Goal: Task Accomplishment & Management: Use online tool/utility

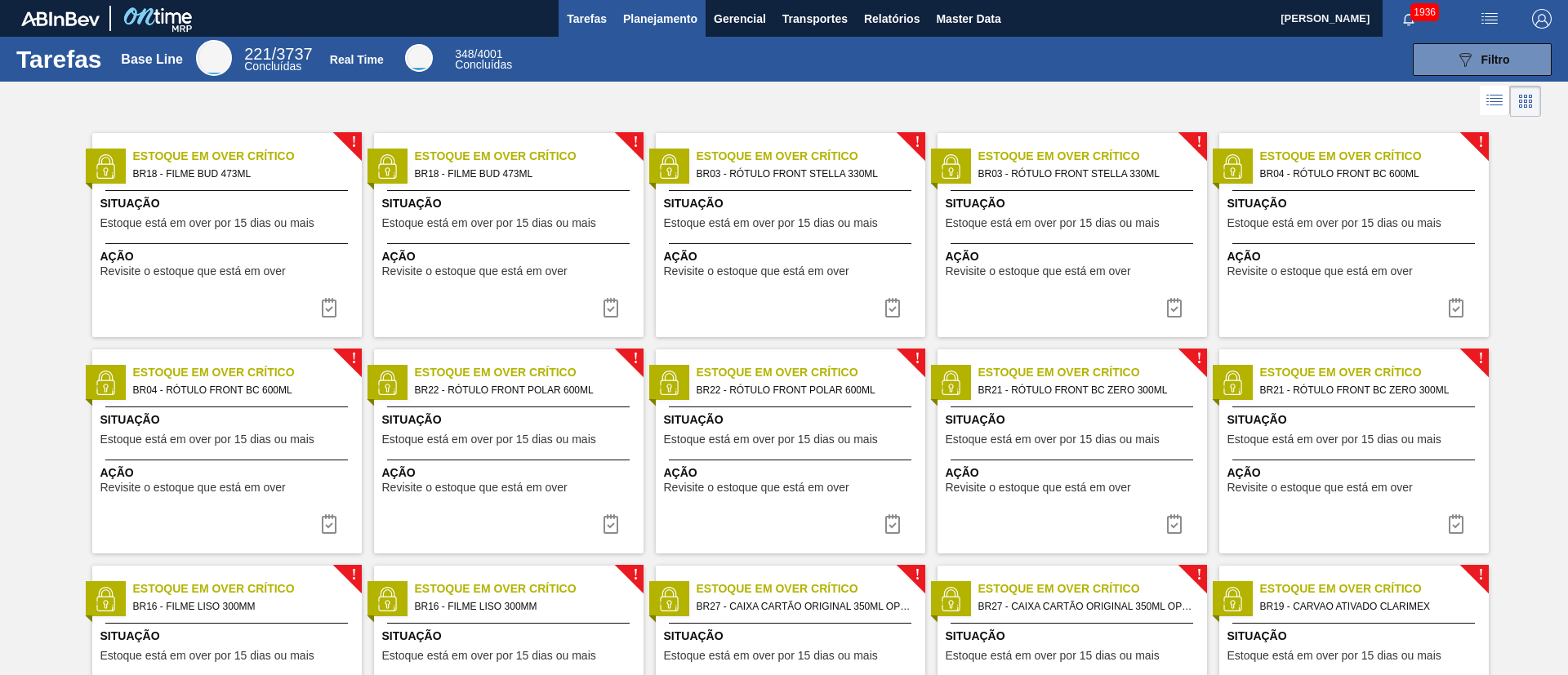
click at [642, 10] on span "Planejamento" at bounding box center [659, 18] width 74 height 19
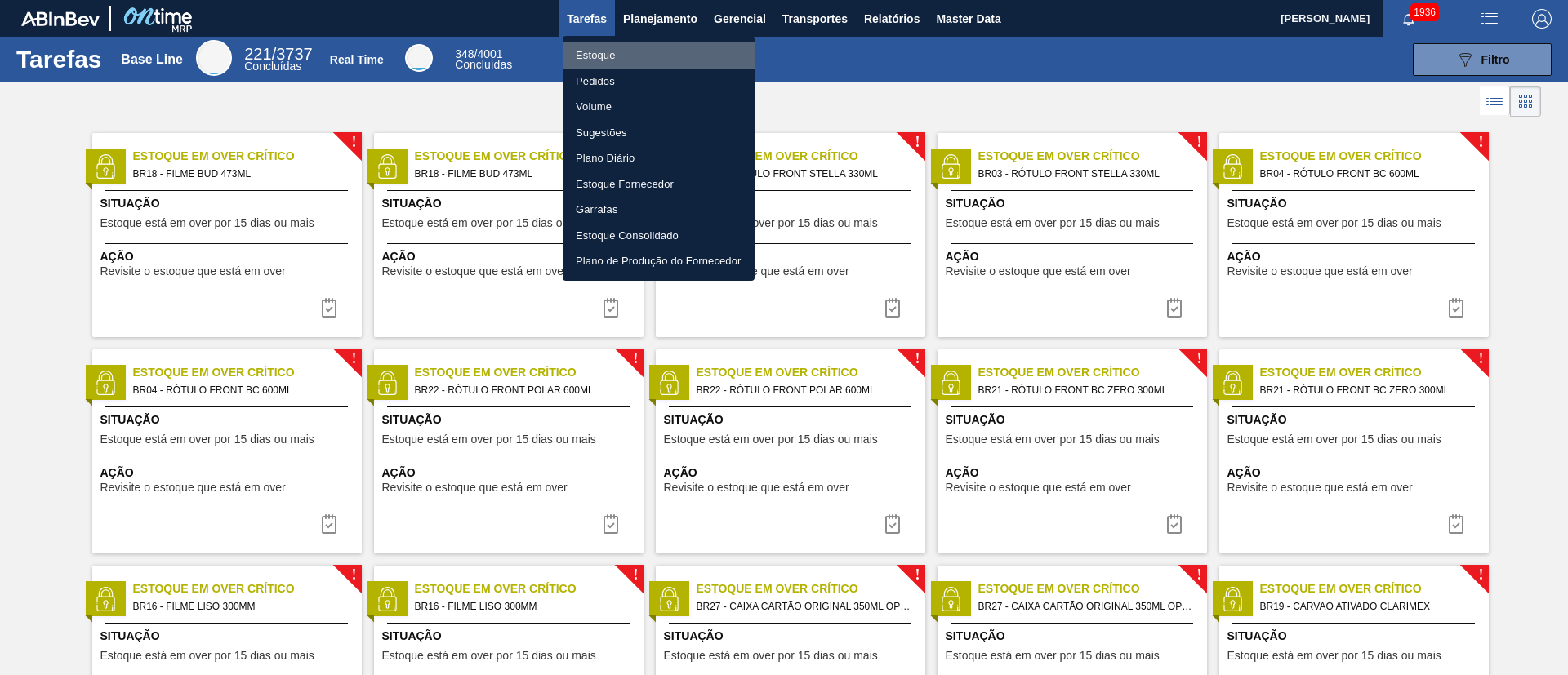
click at [592, 54] on li "Estoque" at bounding box center [659, 56] width 192 height 26
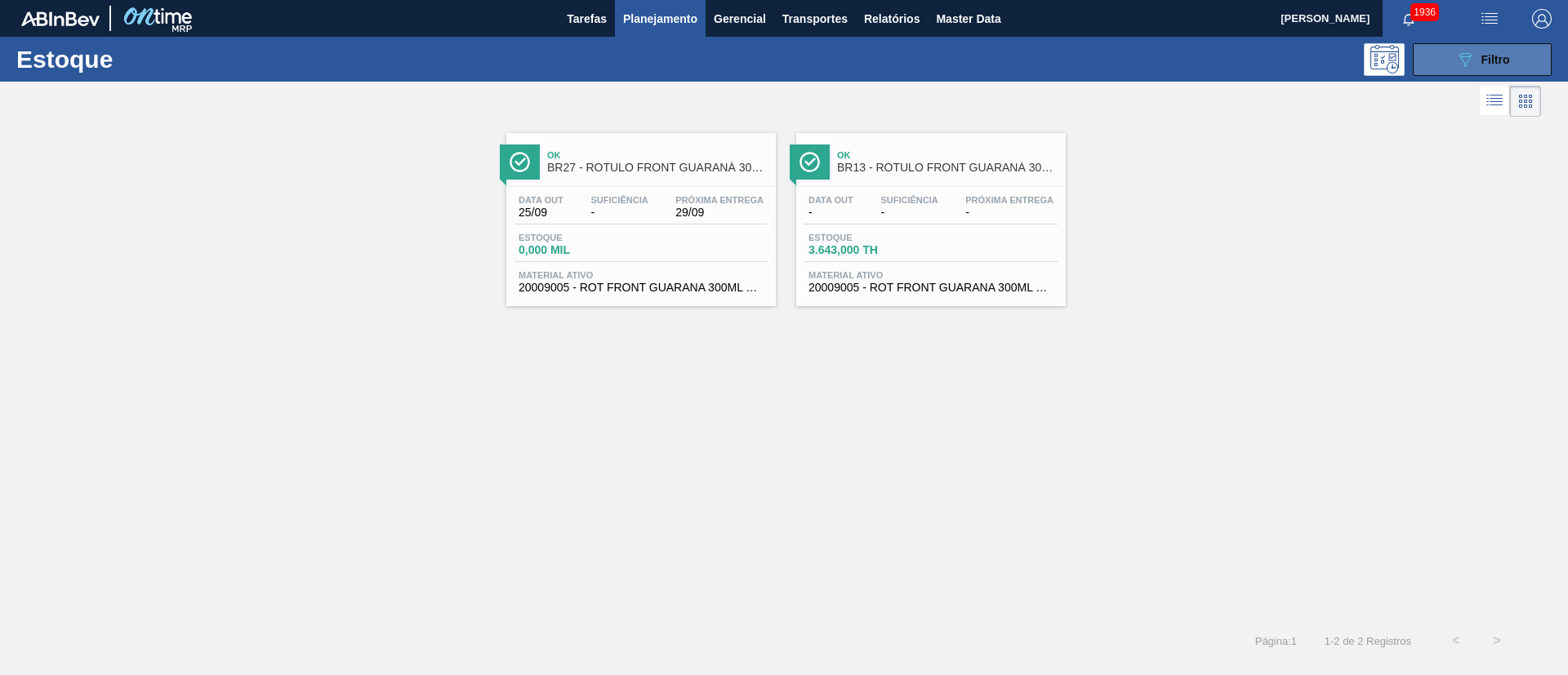
click at [1044, 62] on icon "089F7B8B-B2A5-4AFE-B5C0-19BA573D28AC" at bounding box center [1464, 59] width 19 height 19
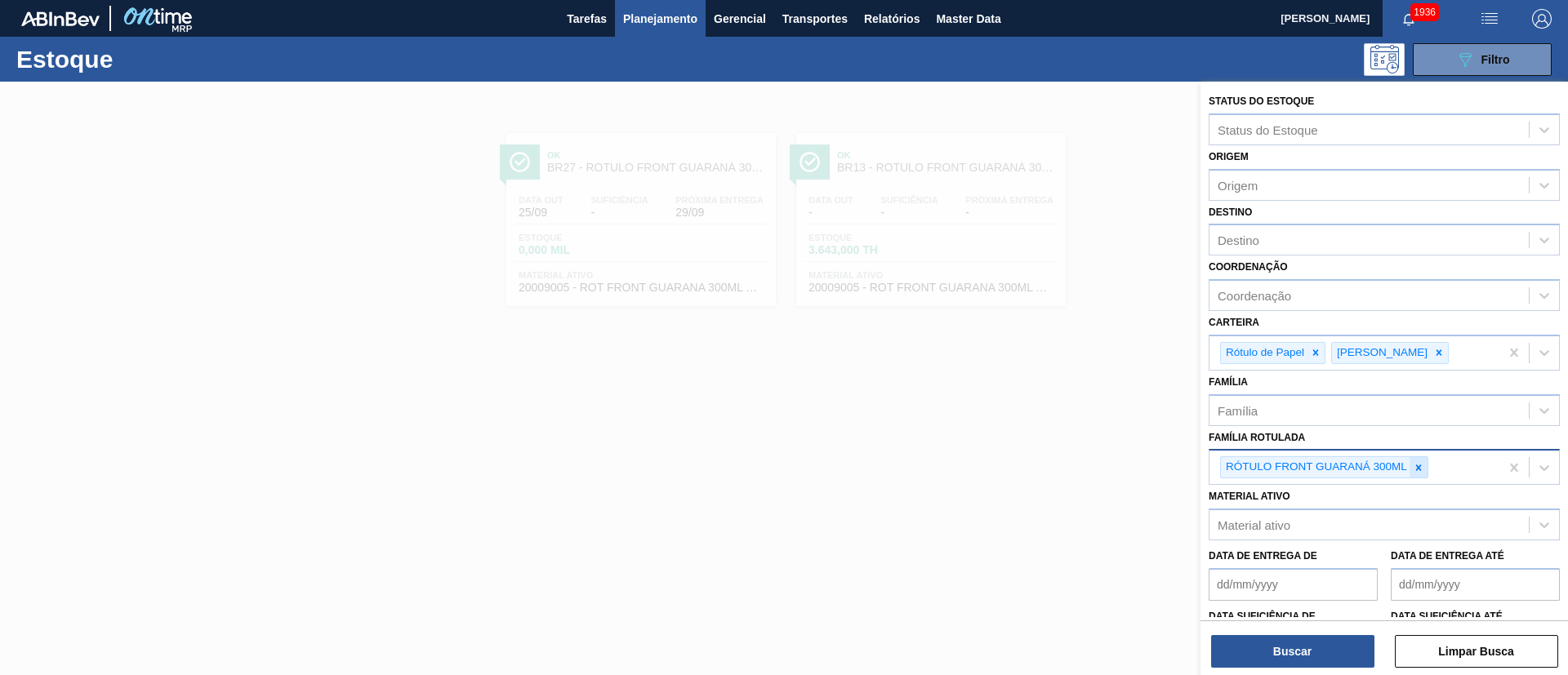
click at [1044, 449] on icon at bounding box center [1417, 467] width 11 height 11
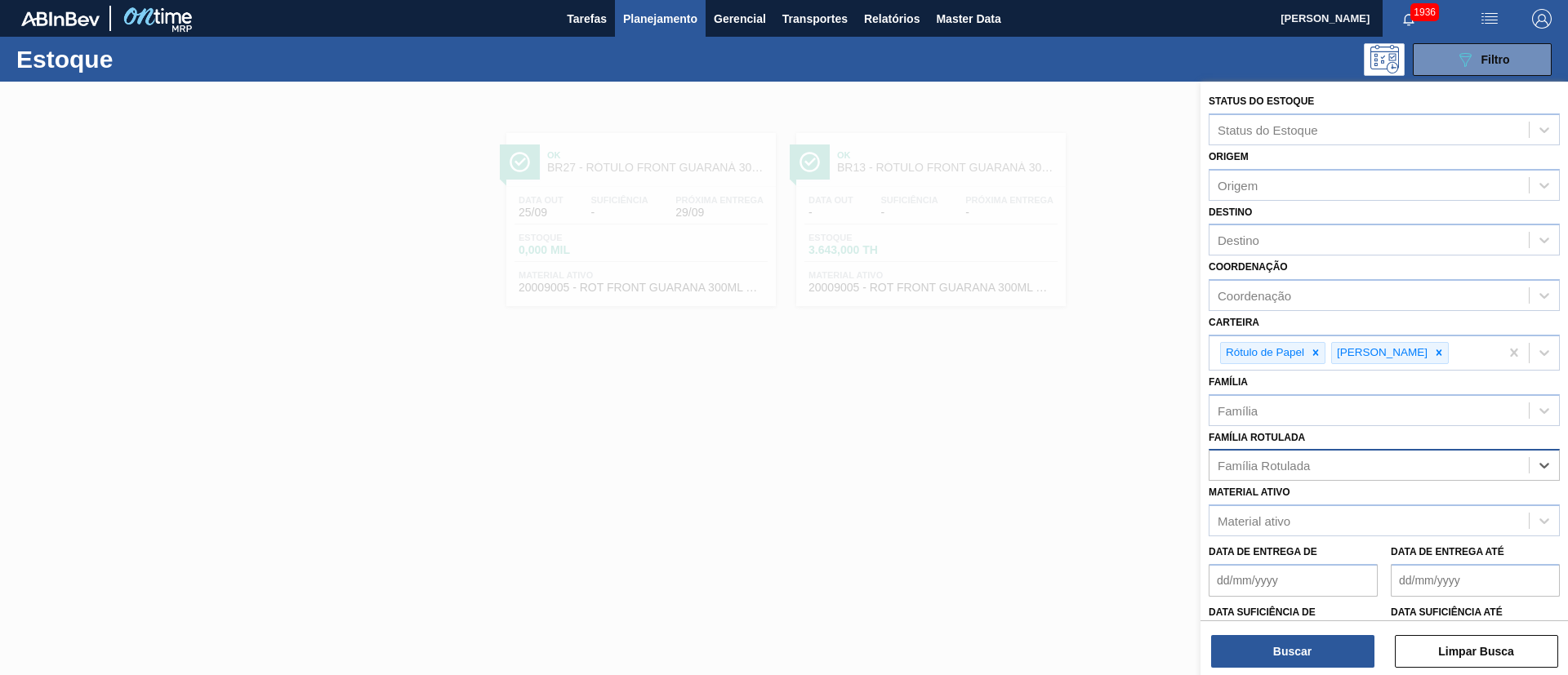
paste Rotulada "RÓTULO FRONT SKOL 600ML"
type Rotulada "RÓTULO FRONT SKOL 600ML"
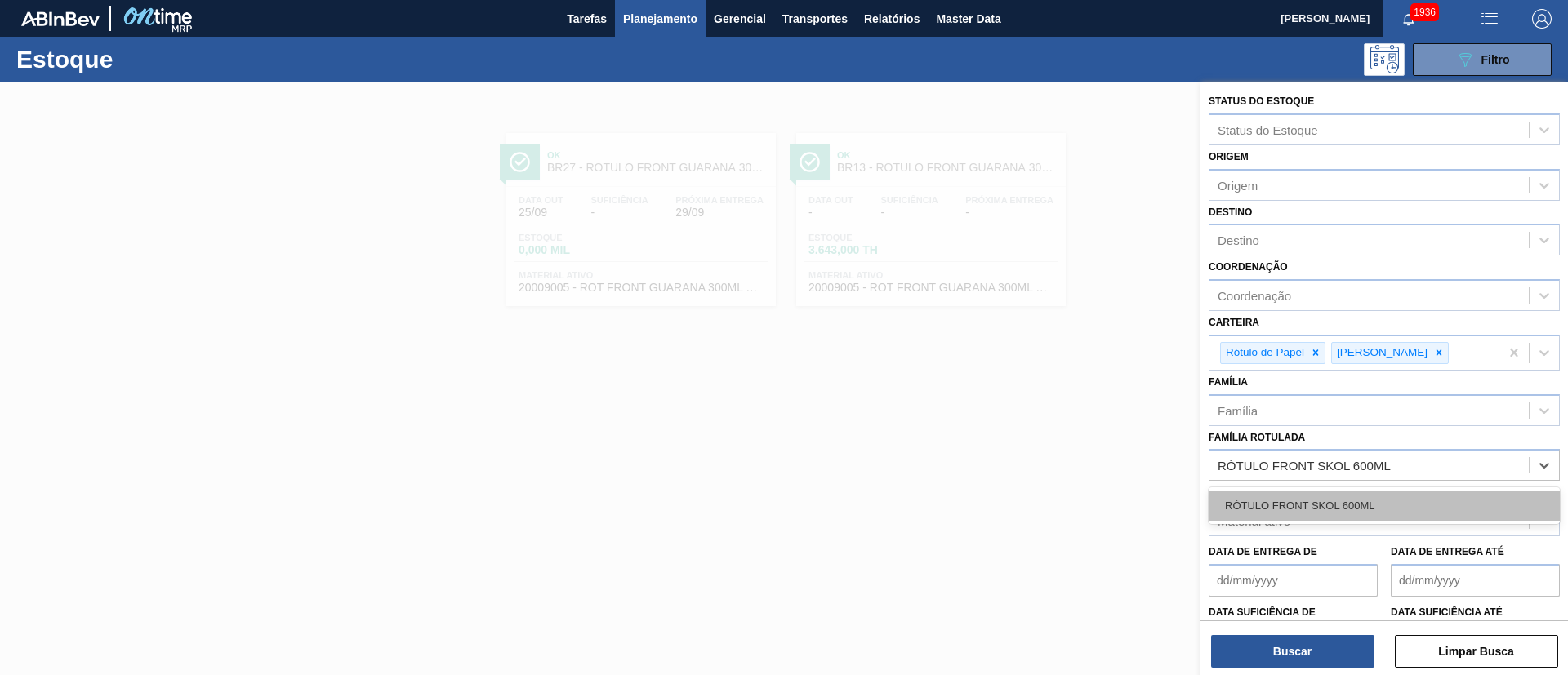
click at [1044, 449] on div "RÓTULO FRONT SKOL 600ML" at bounding box center [1383, 505] width 351 height 30
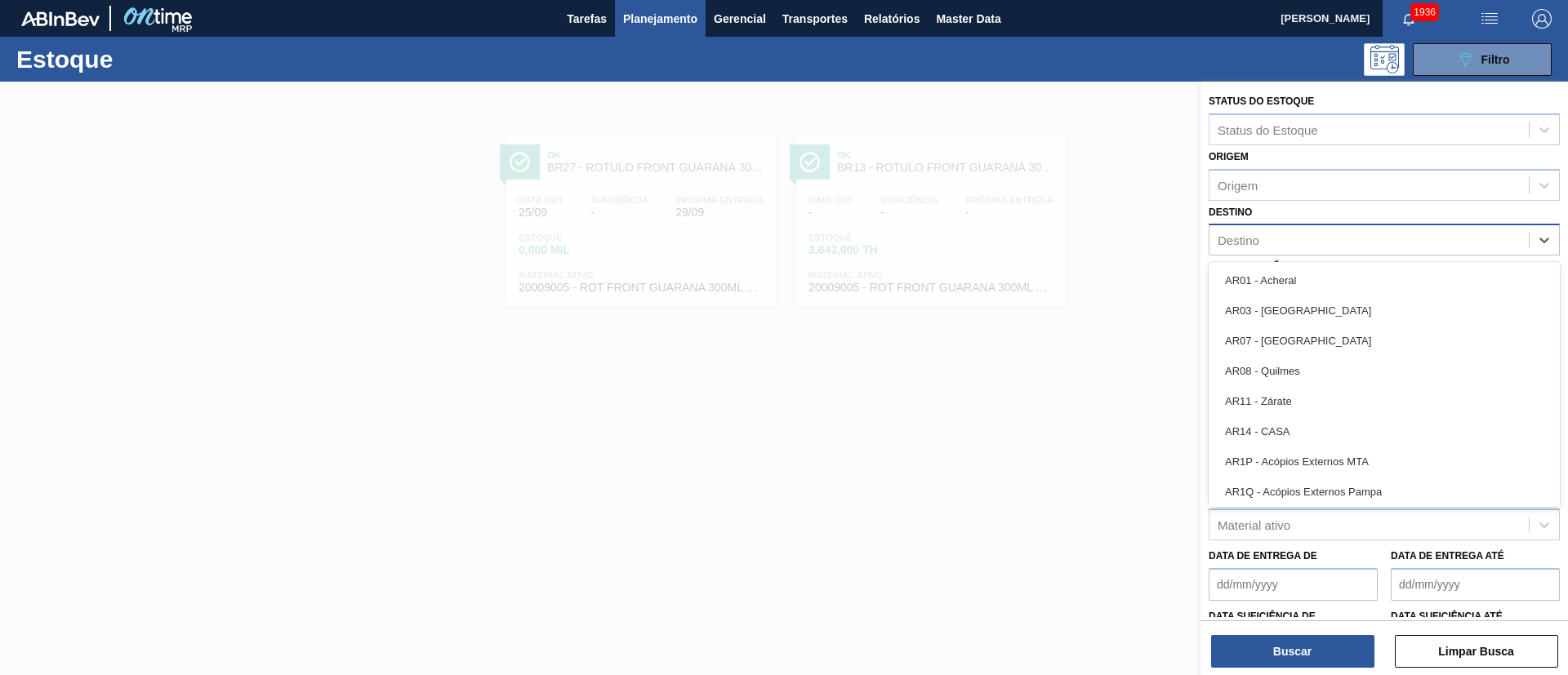
click at [1044, 243] on div "Destino" at bounding box center [1369, 240] width 319 height 24
type input "br19"
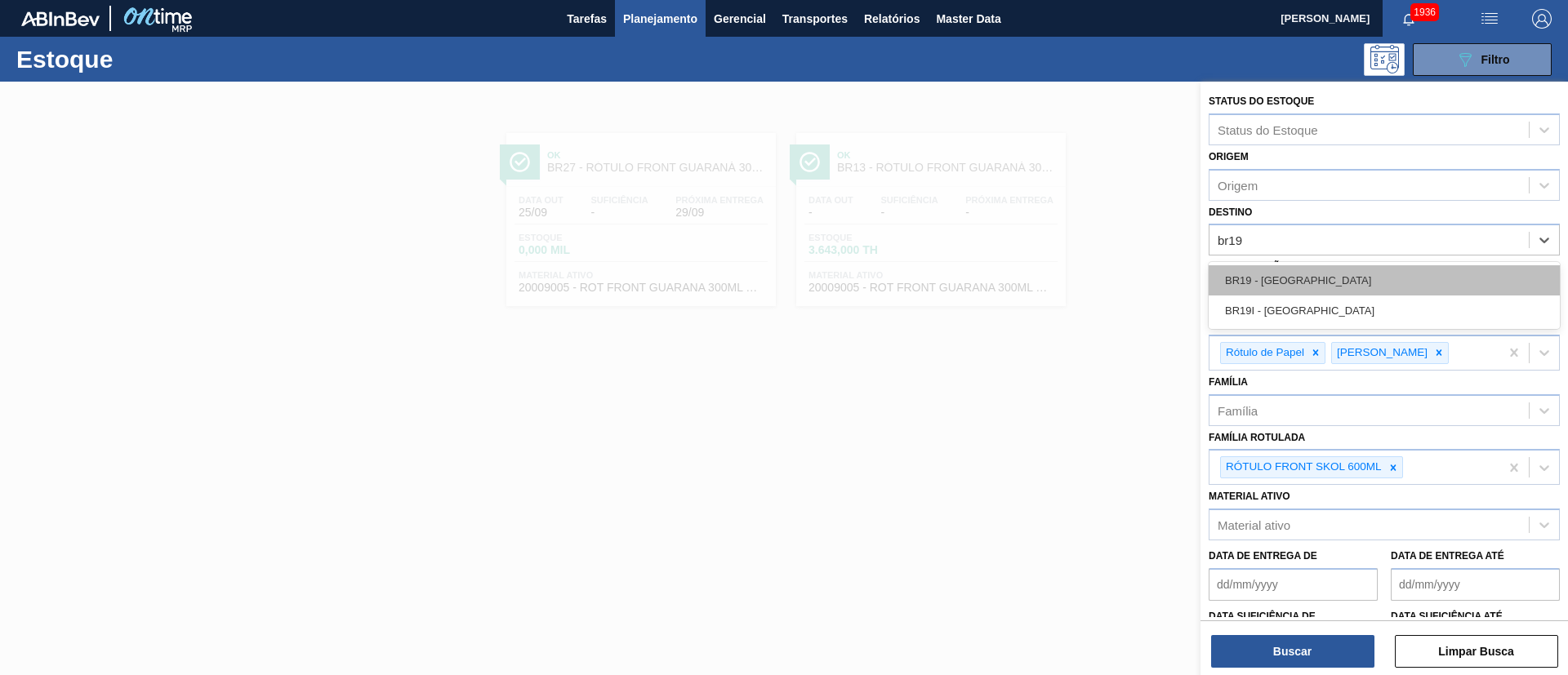
click at [1044, 274] on div "BR19 - [GEOGRAPHIC_DATA]" at bounding box center [1383, 280] width 351 height 30
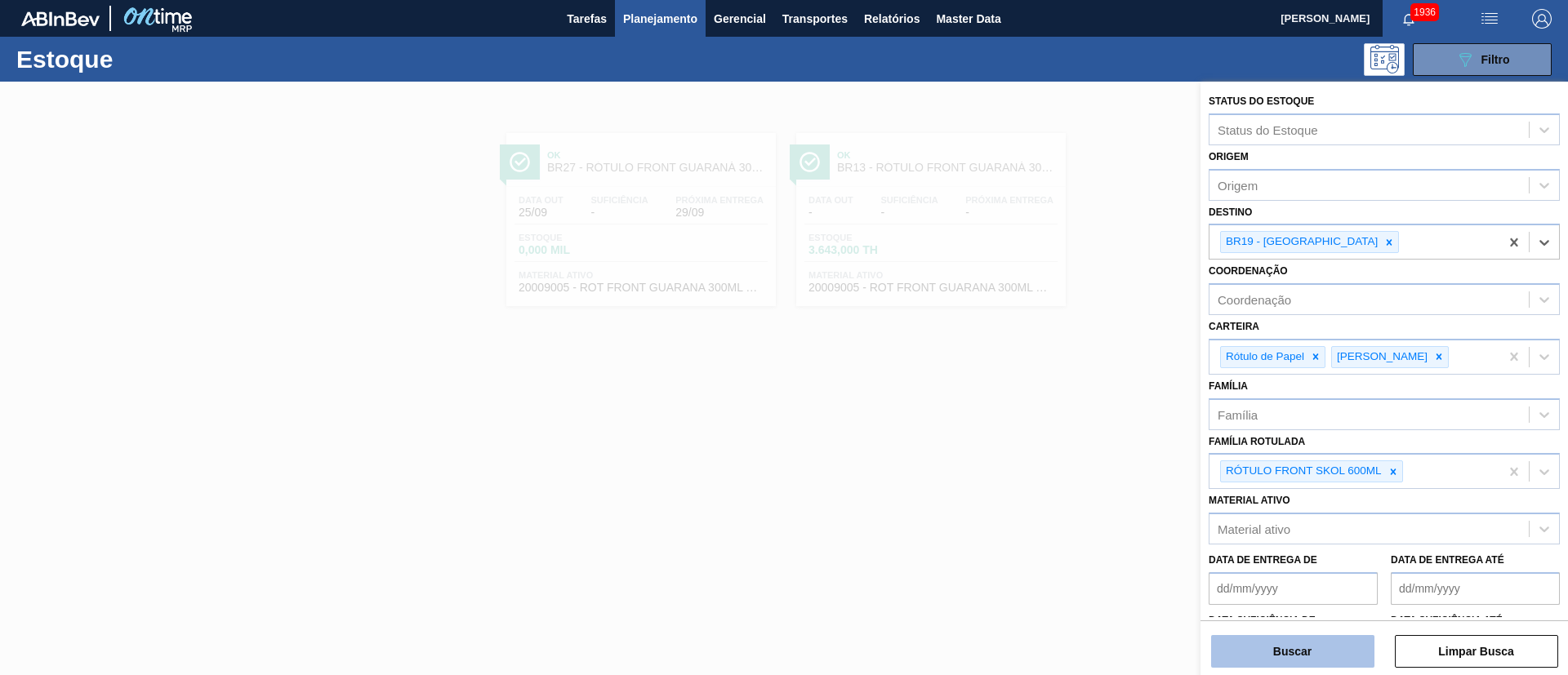
click at [1044, 449] on button "Buscar" at bounding box center [1292, 651] width 163 height 32
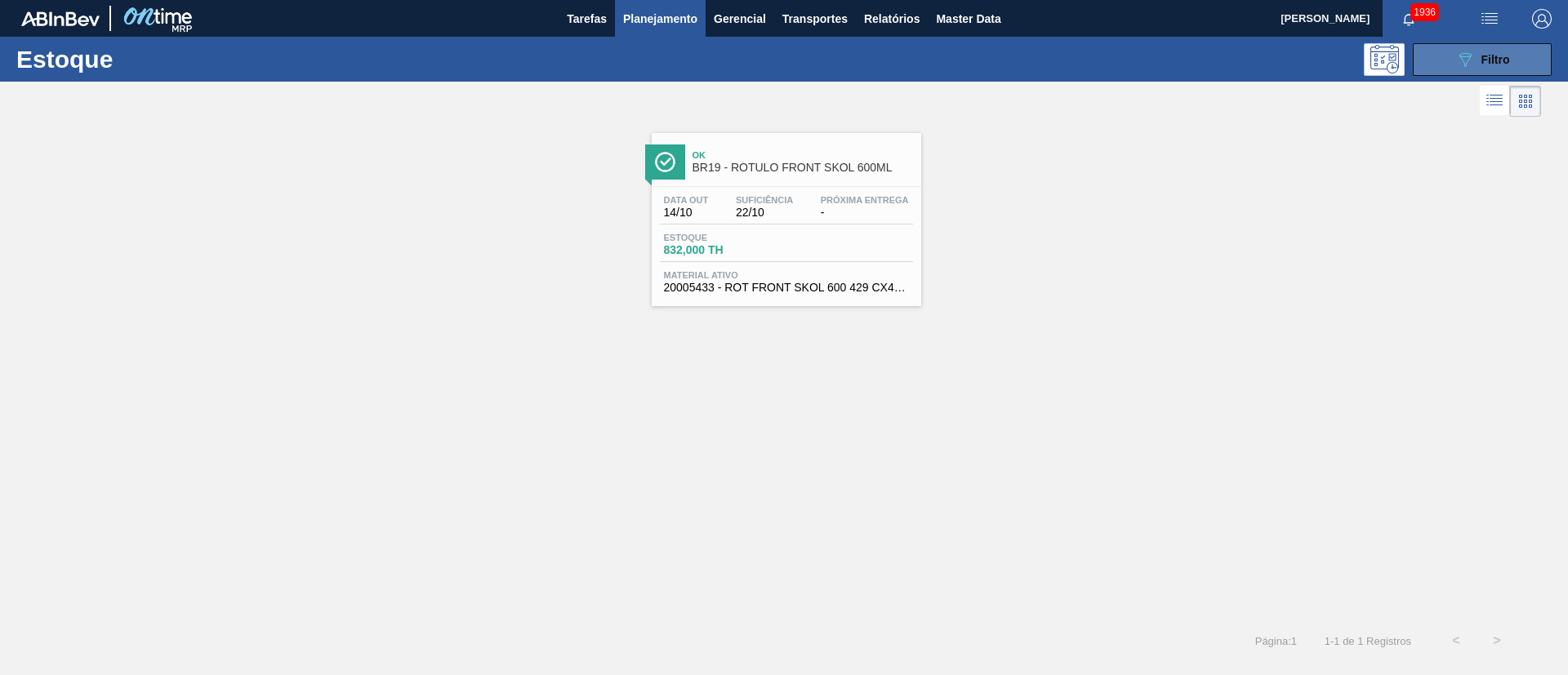
click at [1044, 57] on div "089F7B8B-B2A5-4AFE-B5C0-19BA573D28AC Filtro" at bounding box center [1482, 59] width 55 height 19
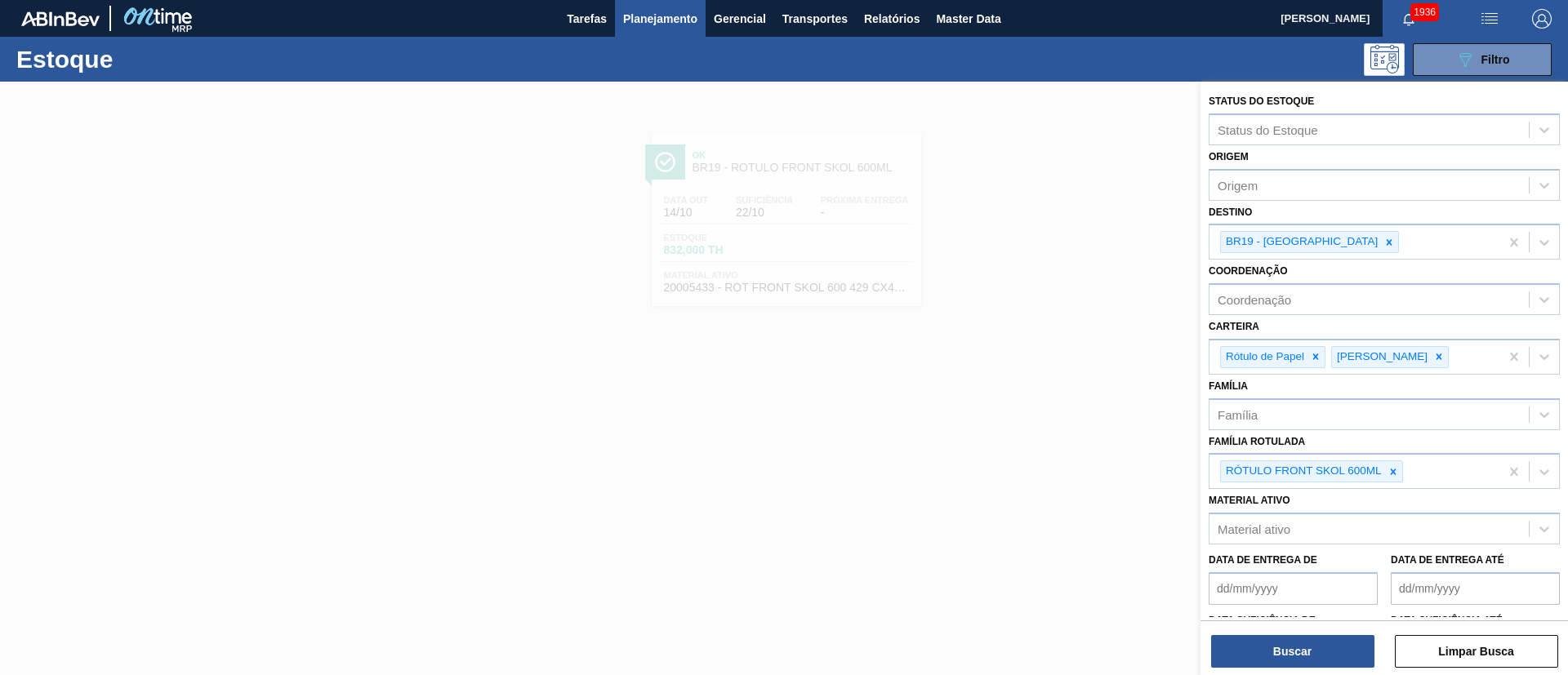
drag, startPoint x: 1392, startPoint y: 470, endPoint x: 1364, endPoint y: 549, distance: 83.8
click at [1044, 449] on icon at bounding box center [1392, 471] width 11 height 11
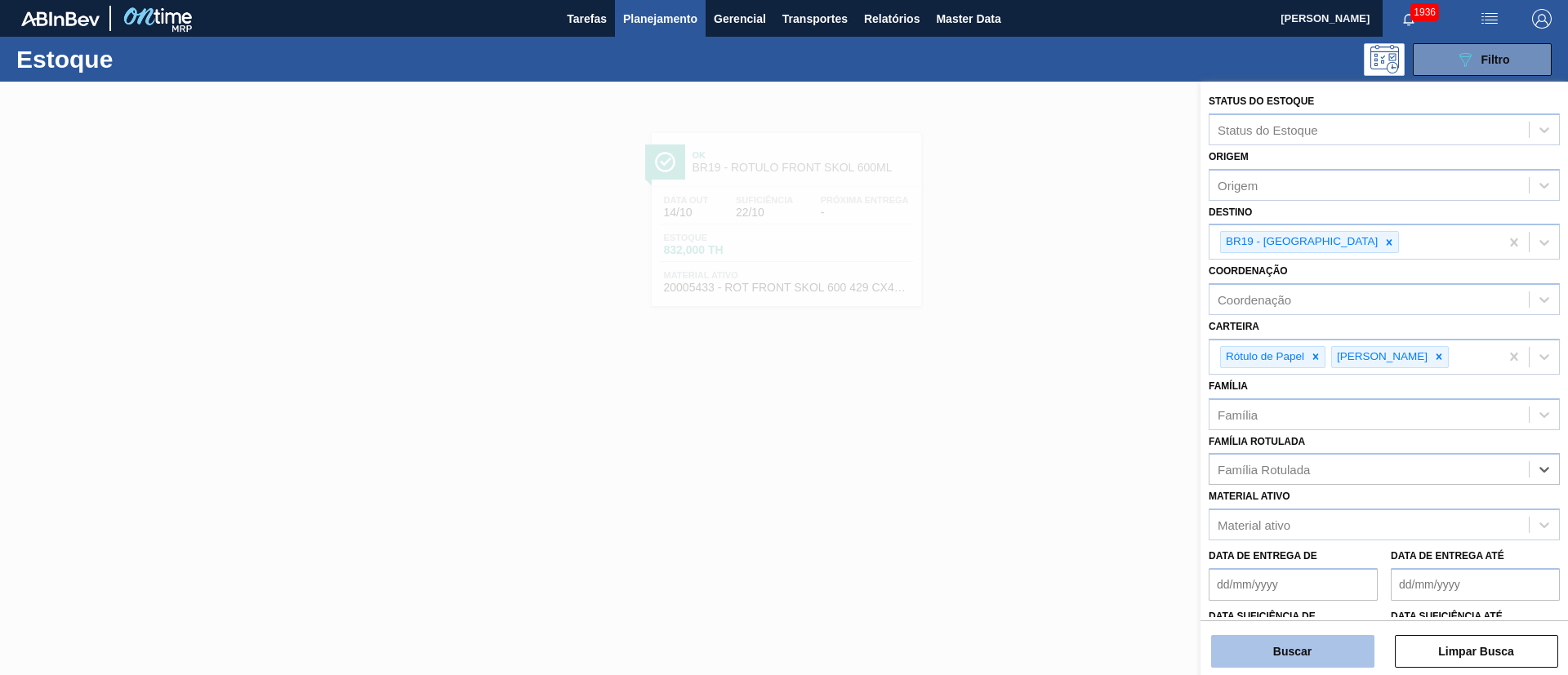
click at [1044, 449] on button "Buscar" at bounding box center [1292, 651] width 163 height 32
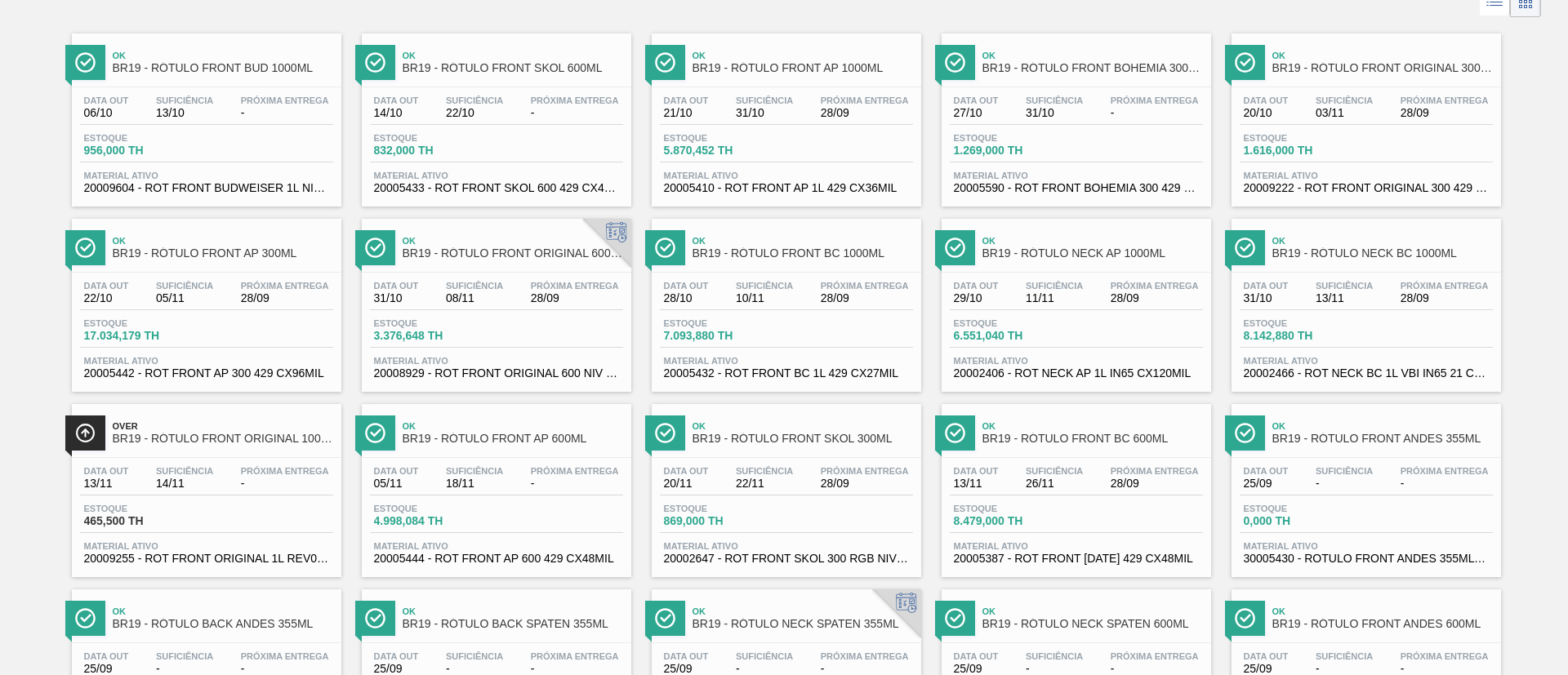
scroll to position [123, 0]
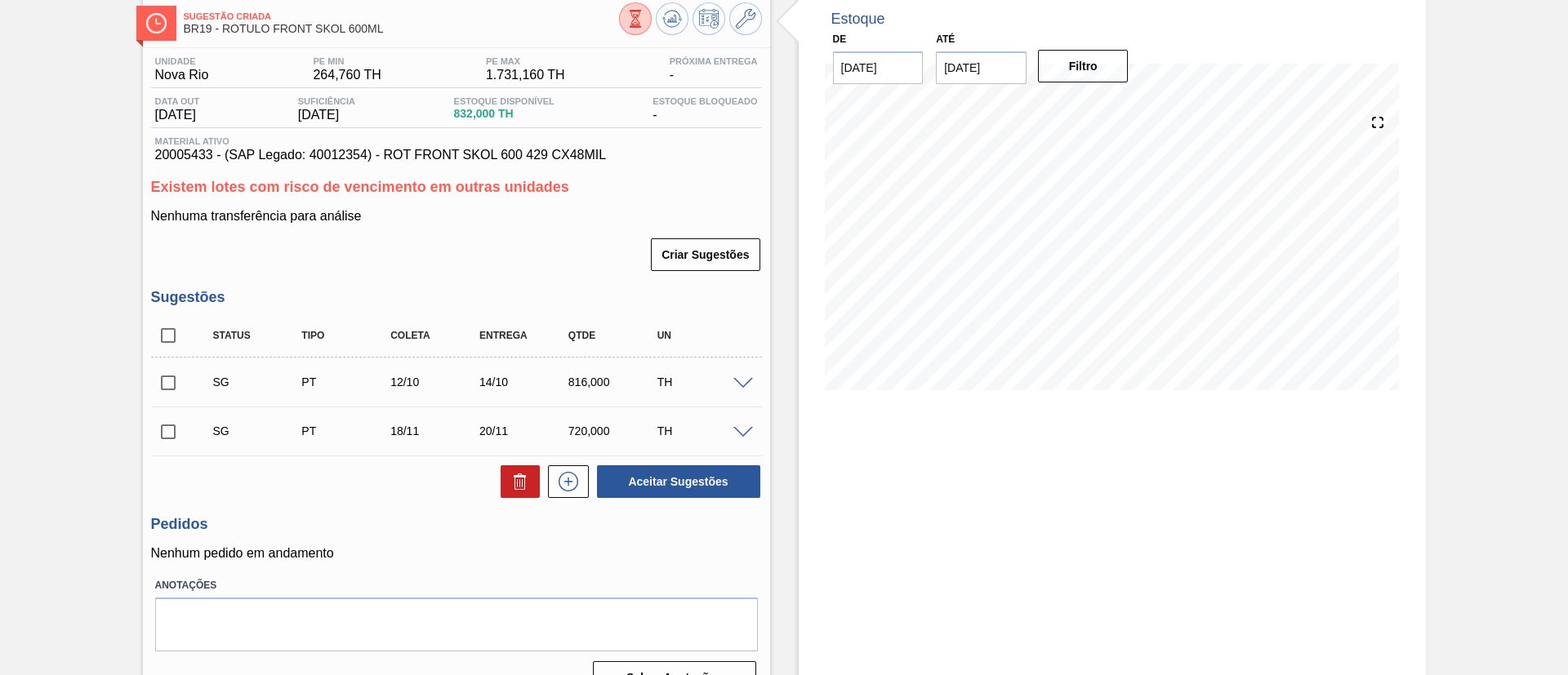
scroll to position [120, 0]
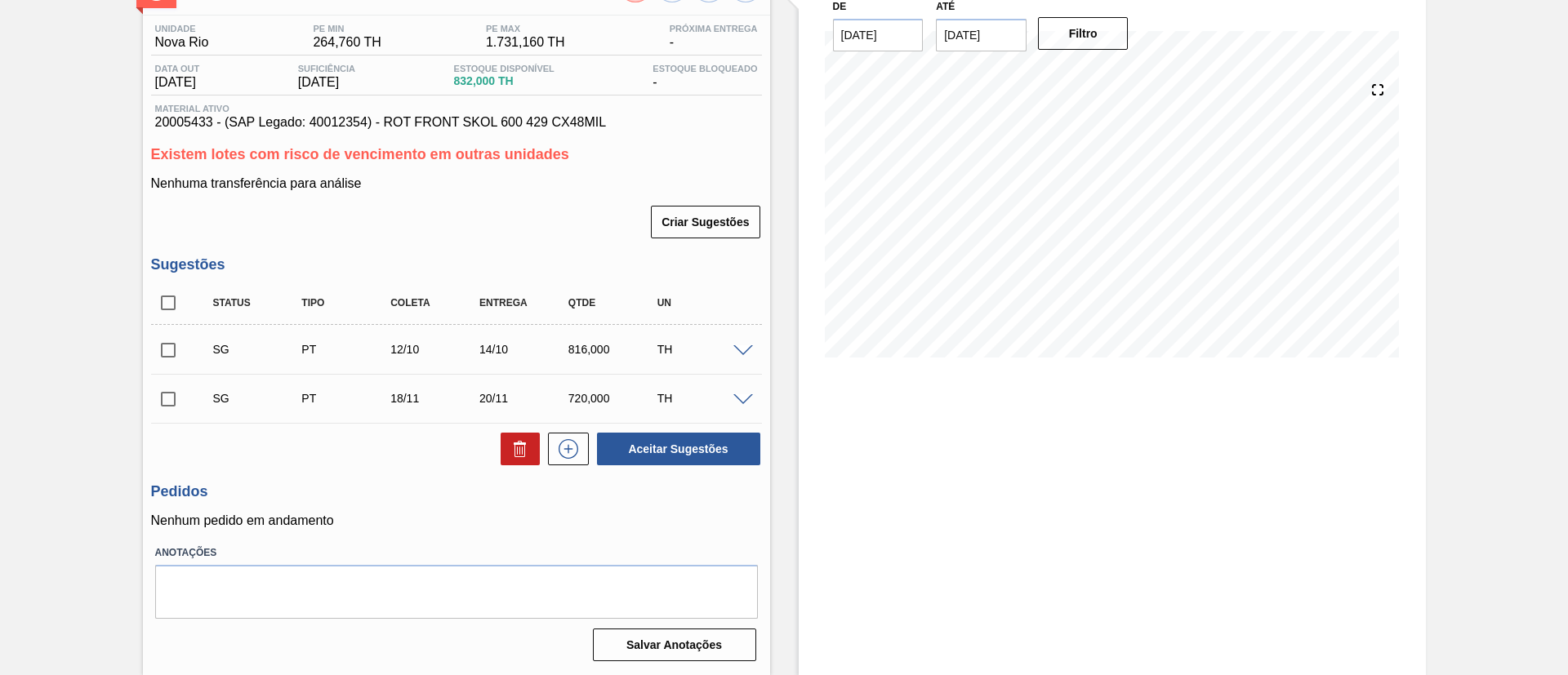
click at [179, 306] on input "checkbox" at bounding box center [167, 302] width 34 height 34
checkbox input "true"
click at [519, 449] on icon at bounding box center [519, 450] width 1 height 8
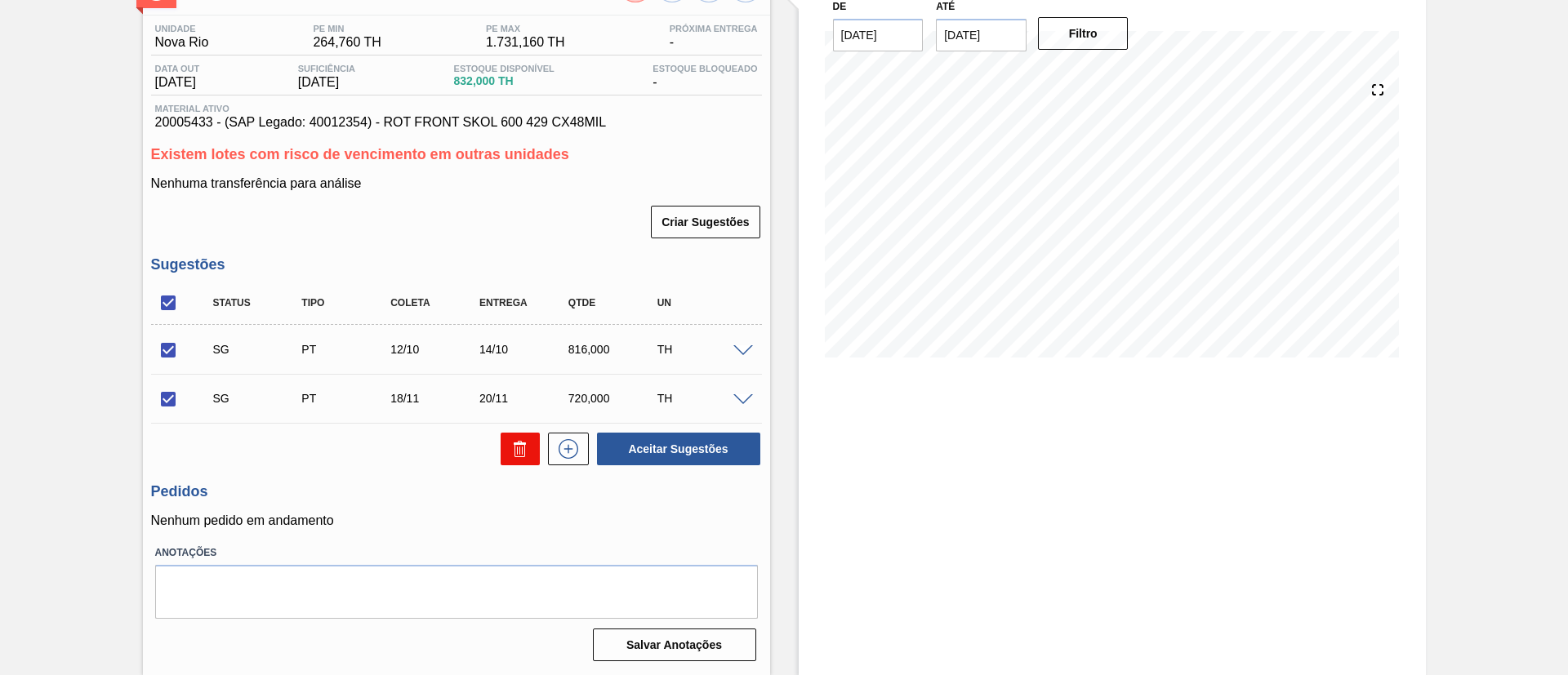
checkbox input "false"
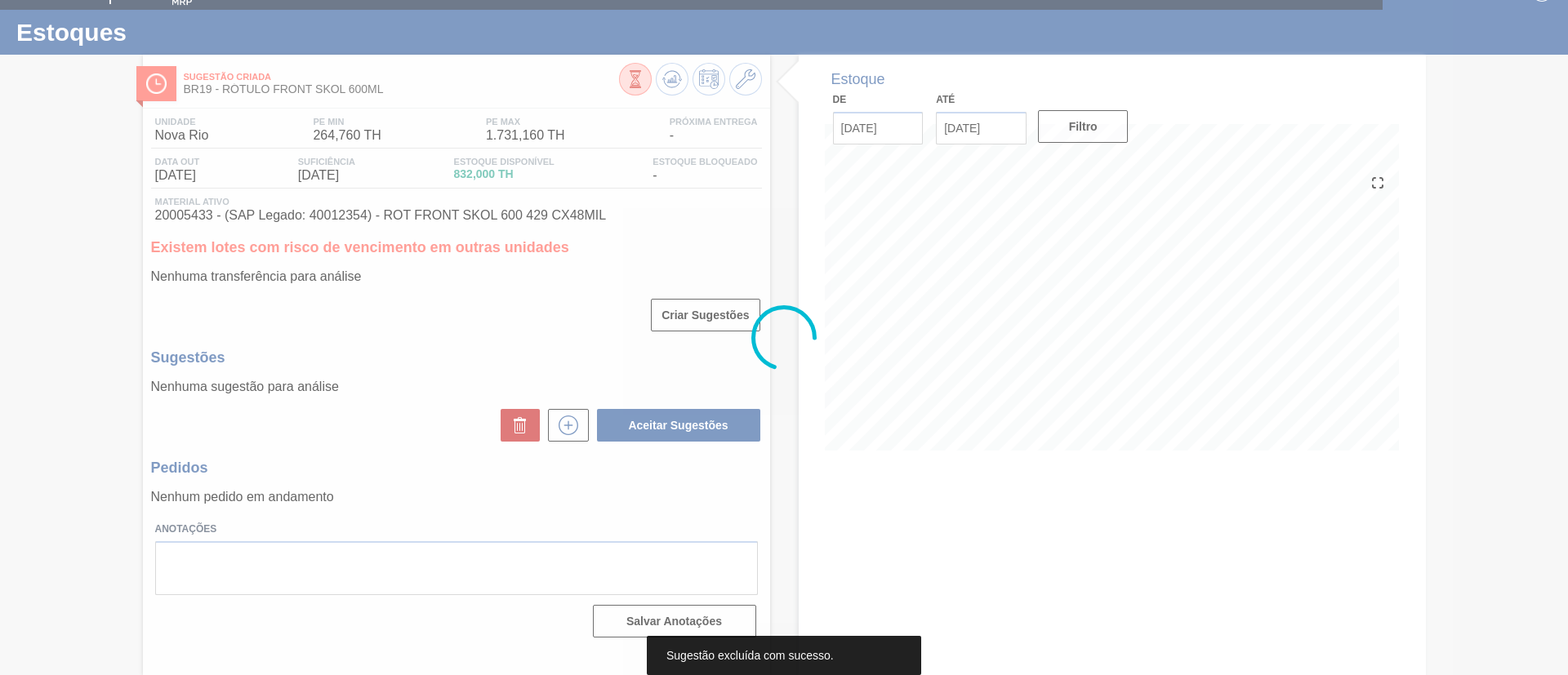
scroll to position [27, 0]
click at [567, 435] on div at bounding box center [784, 337] width 1568 height 675
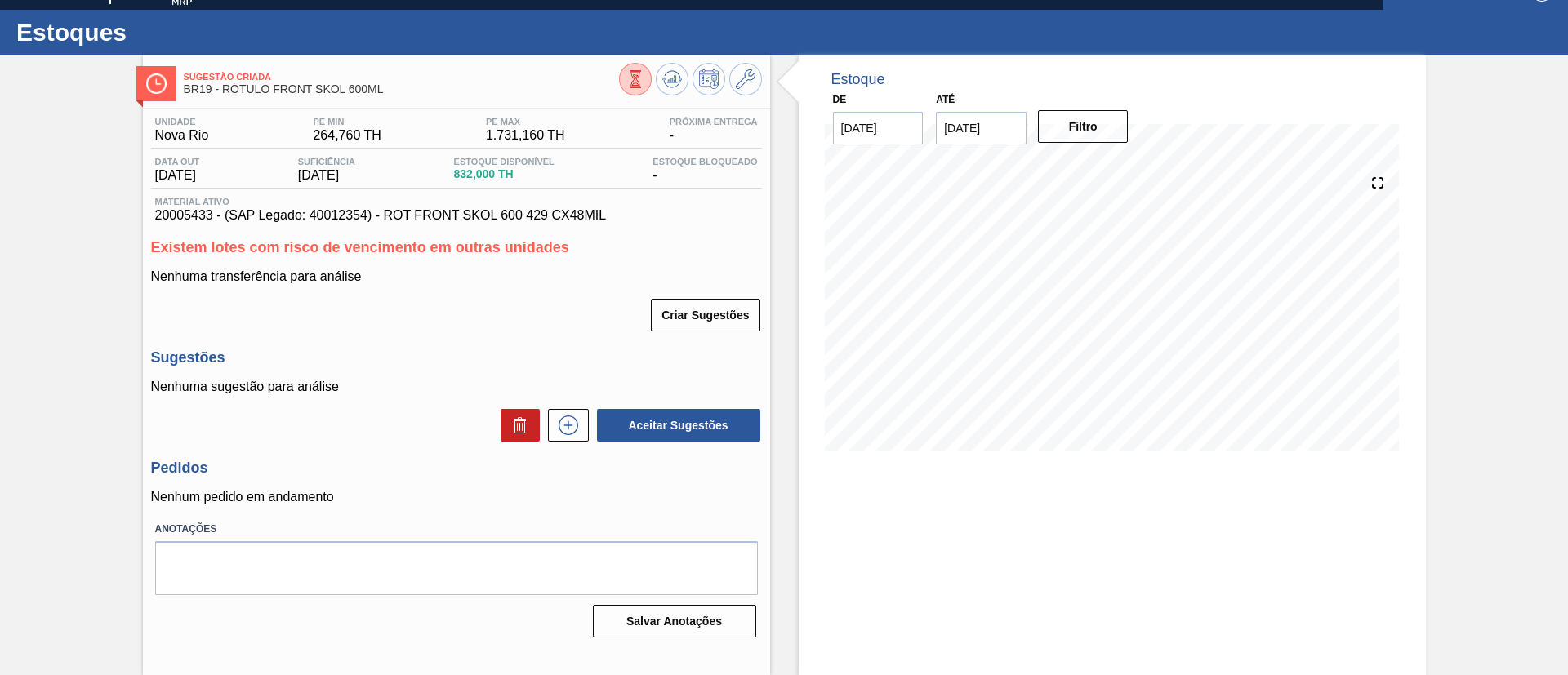
click at [567, 435] on button at bounding box center [568, 425] width 41 height 32
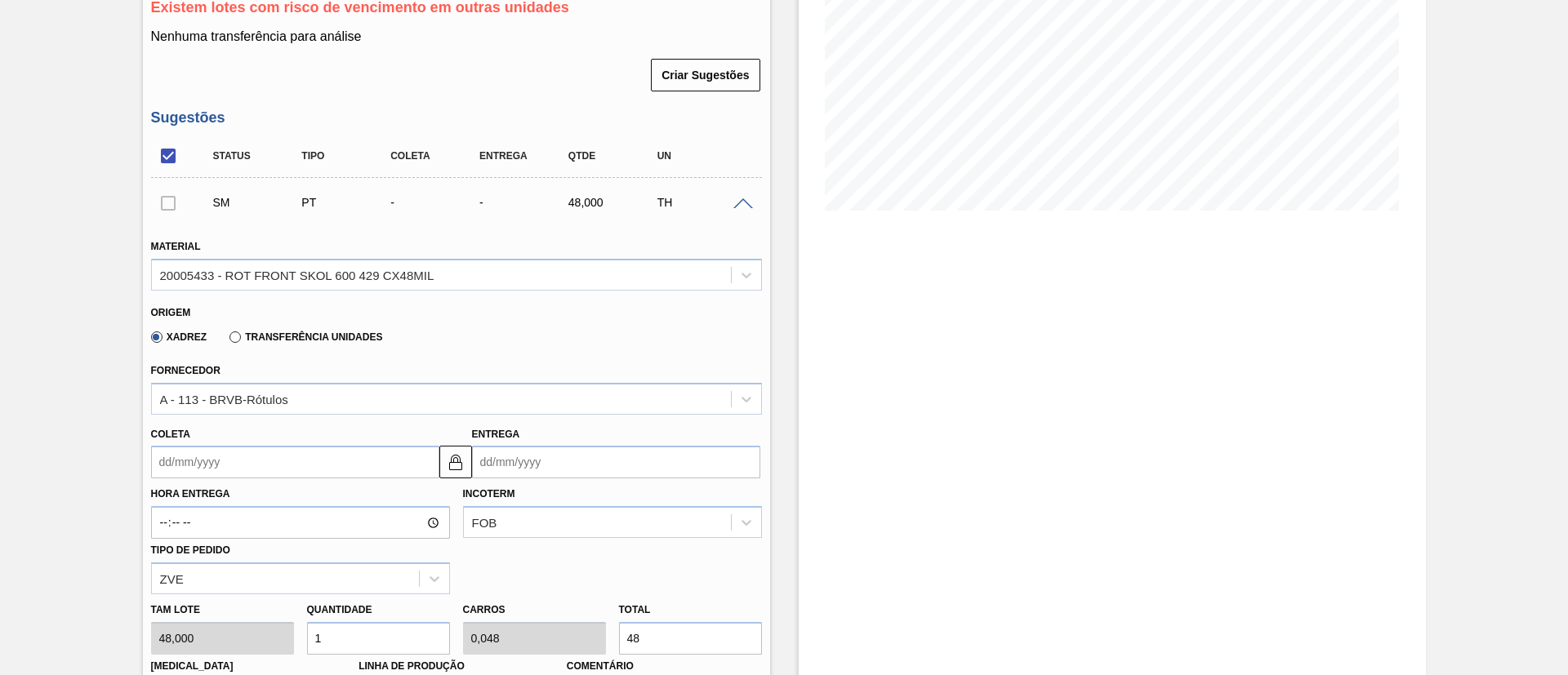
scroll to position [272, 0]
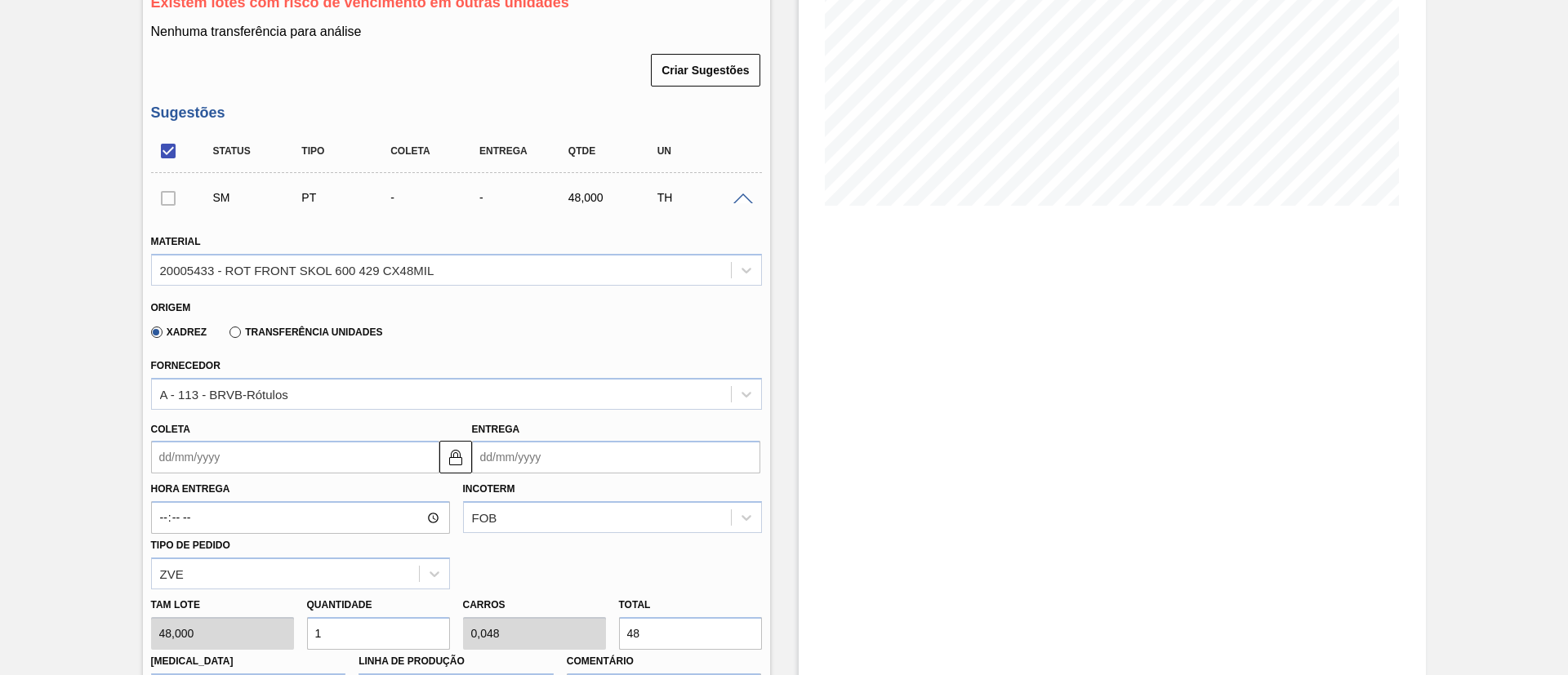
click at [244, 455] on input "Coleta" at bounding box center [294, 456] width 288 height 32
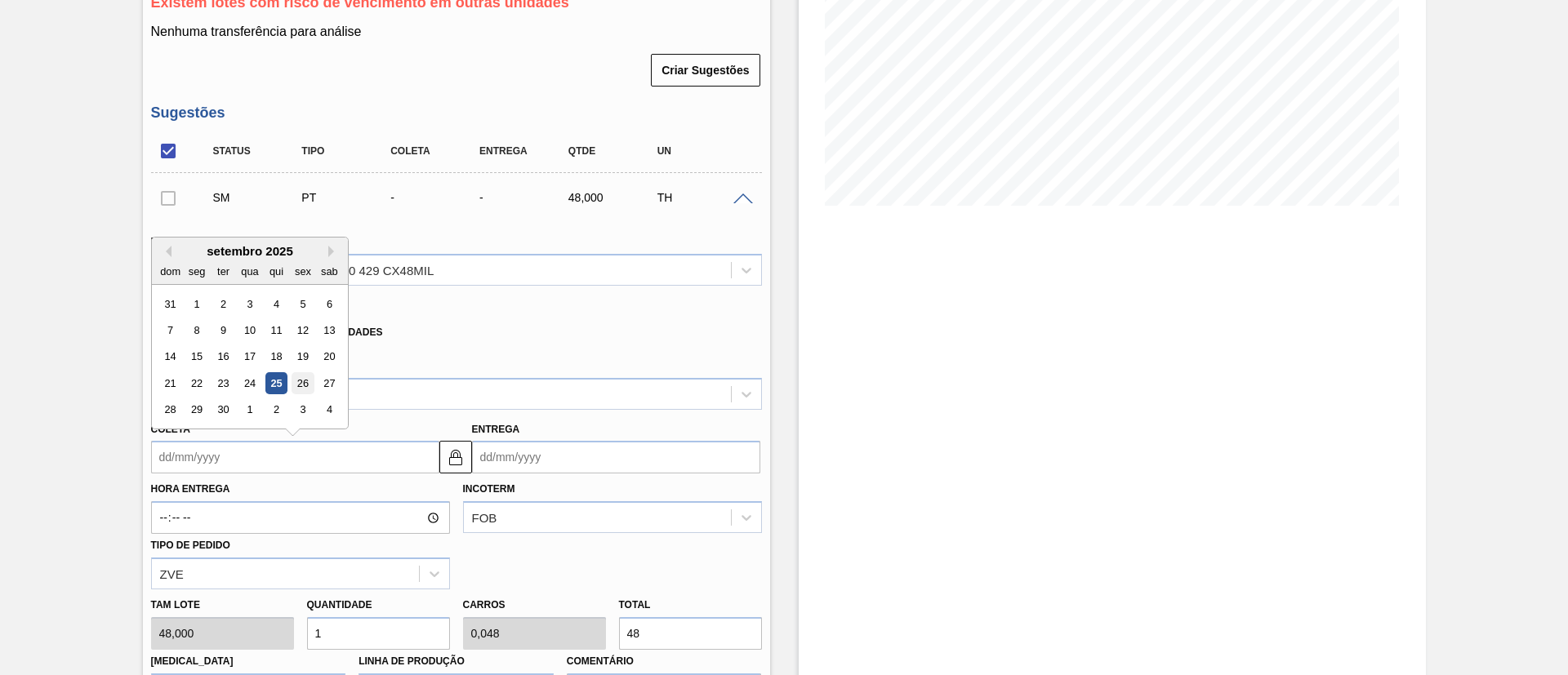
click at [295, 378] on div "26" at bounding box center [302, 382] width 22 height 22
type input "[DATE]"
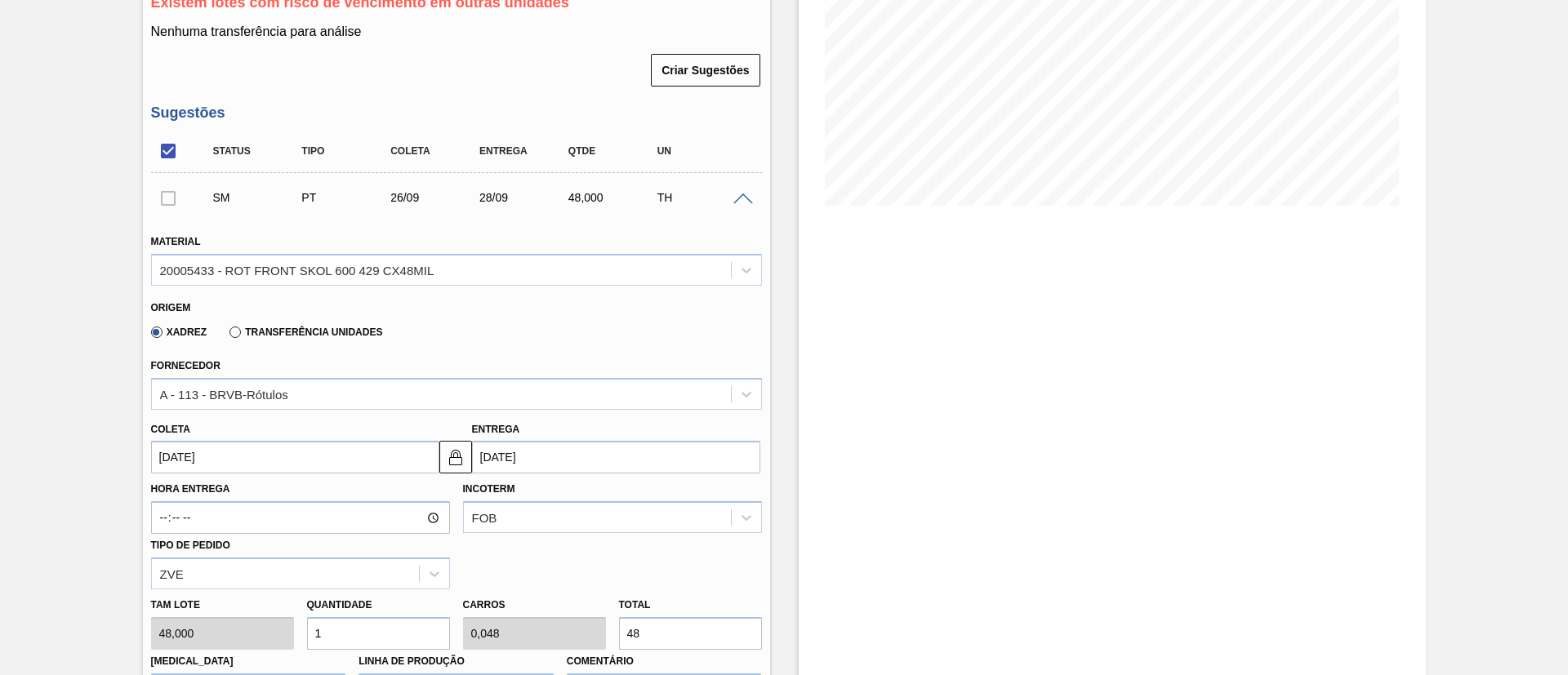
scroll to position [639, 0]
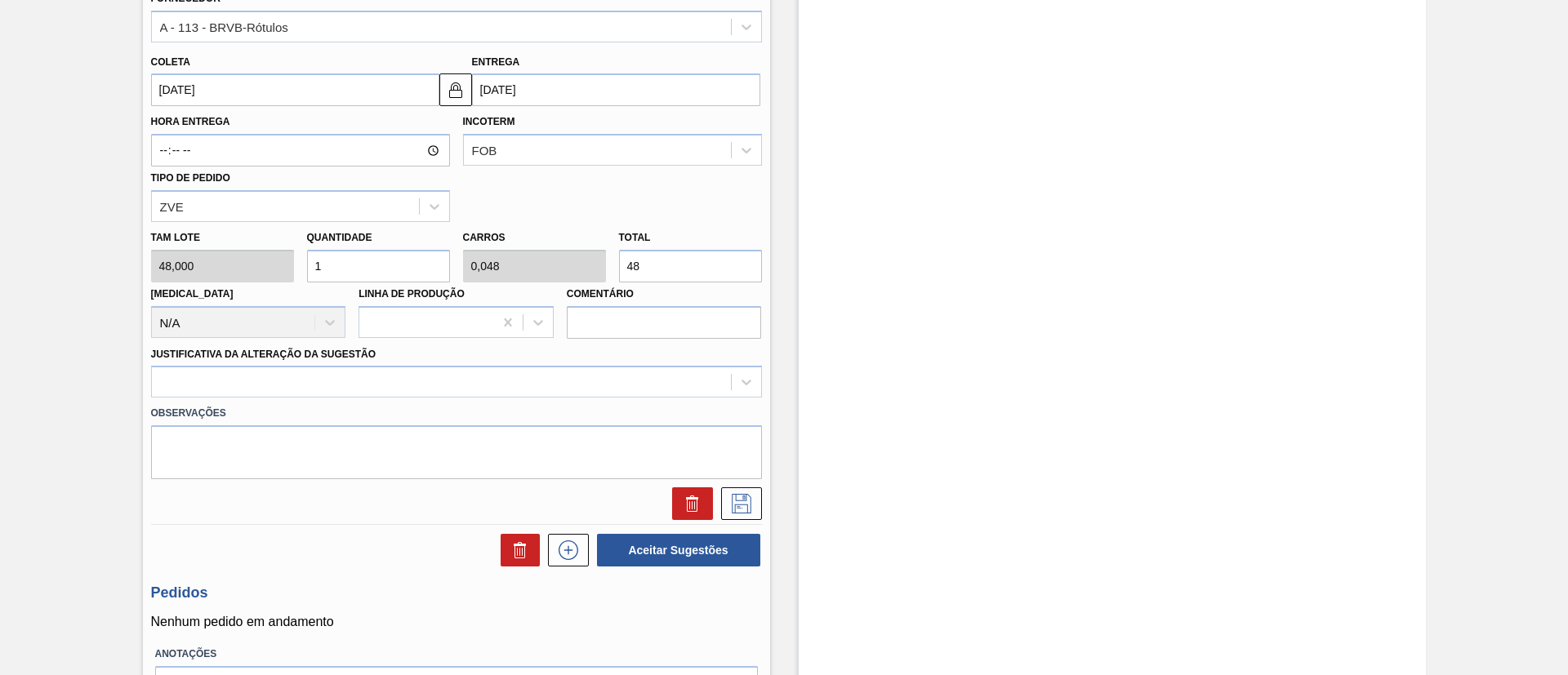
click at [571, 268] on div "[PERSON_NAME] 48,000 Quantidade 1 Carros 0,048 Total 48 [MEDICAL_DATA] N/A Linh…" at bounding box center [456, 280] width 624 height 117
type input "4"
type input "0,083"
type input "0,004"
type input "0,833"
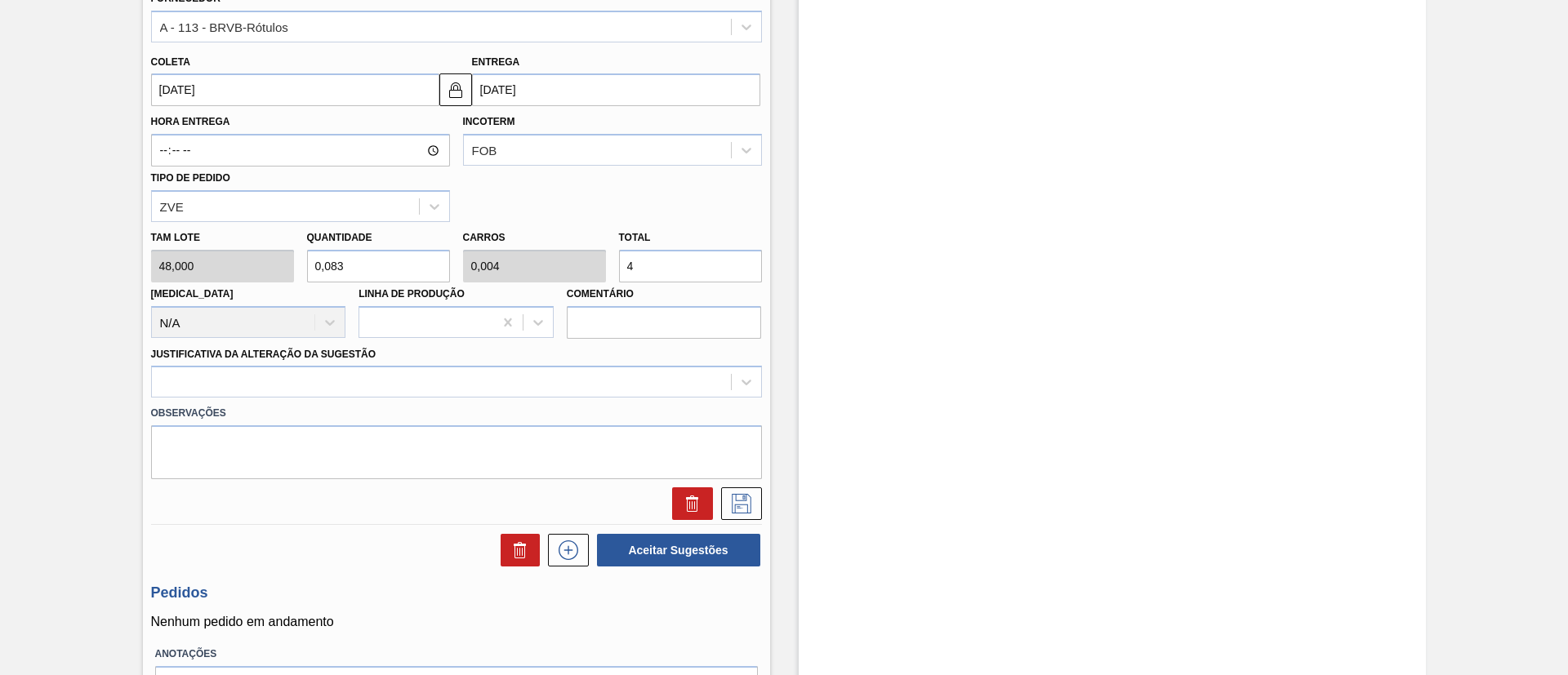
type input "0,04"
type input "40"
type input "8,333"
type input "0,4"
type input "400"
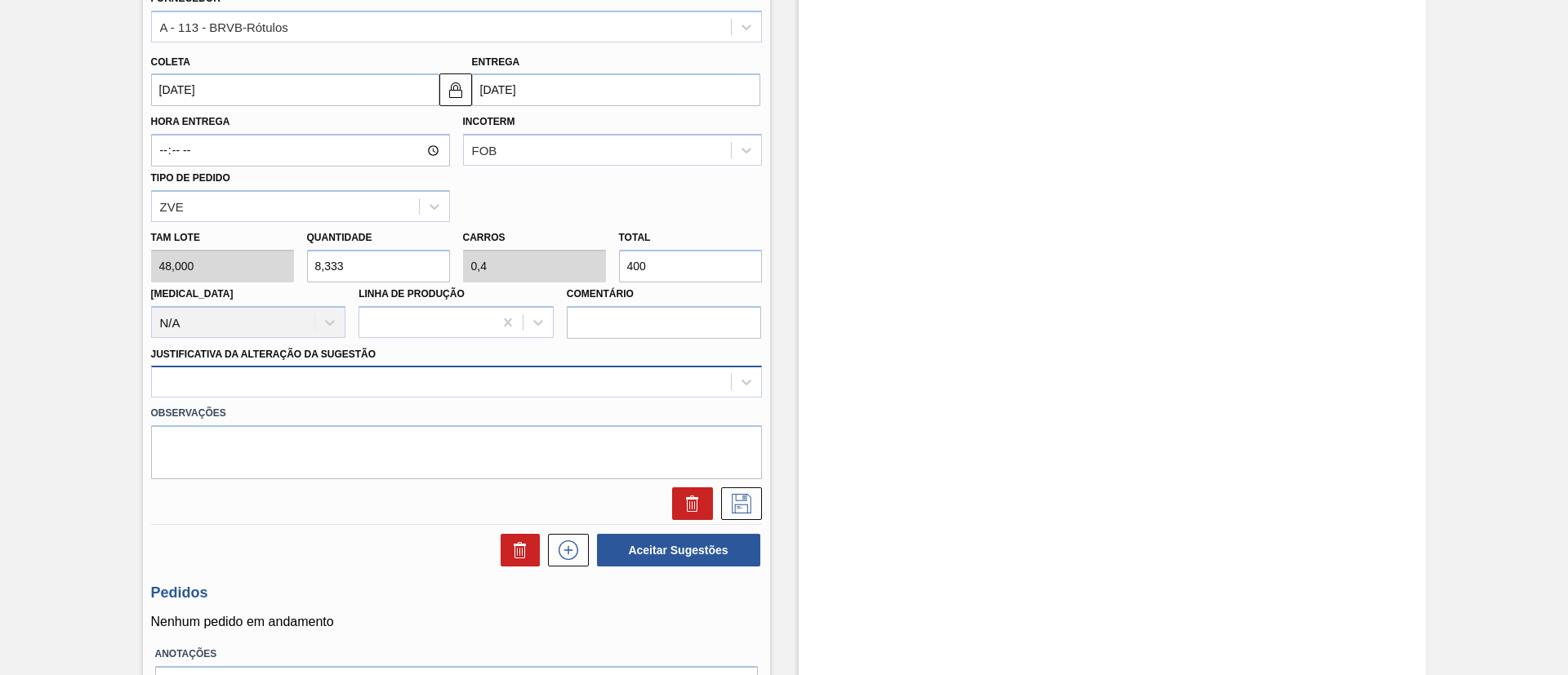
click at [437, 377] on div at bounding box center [441, 382] width 579 height 24
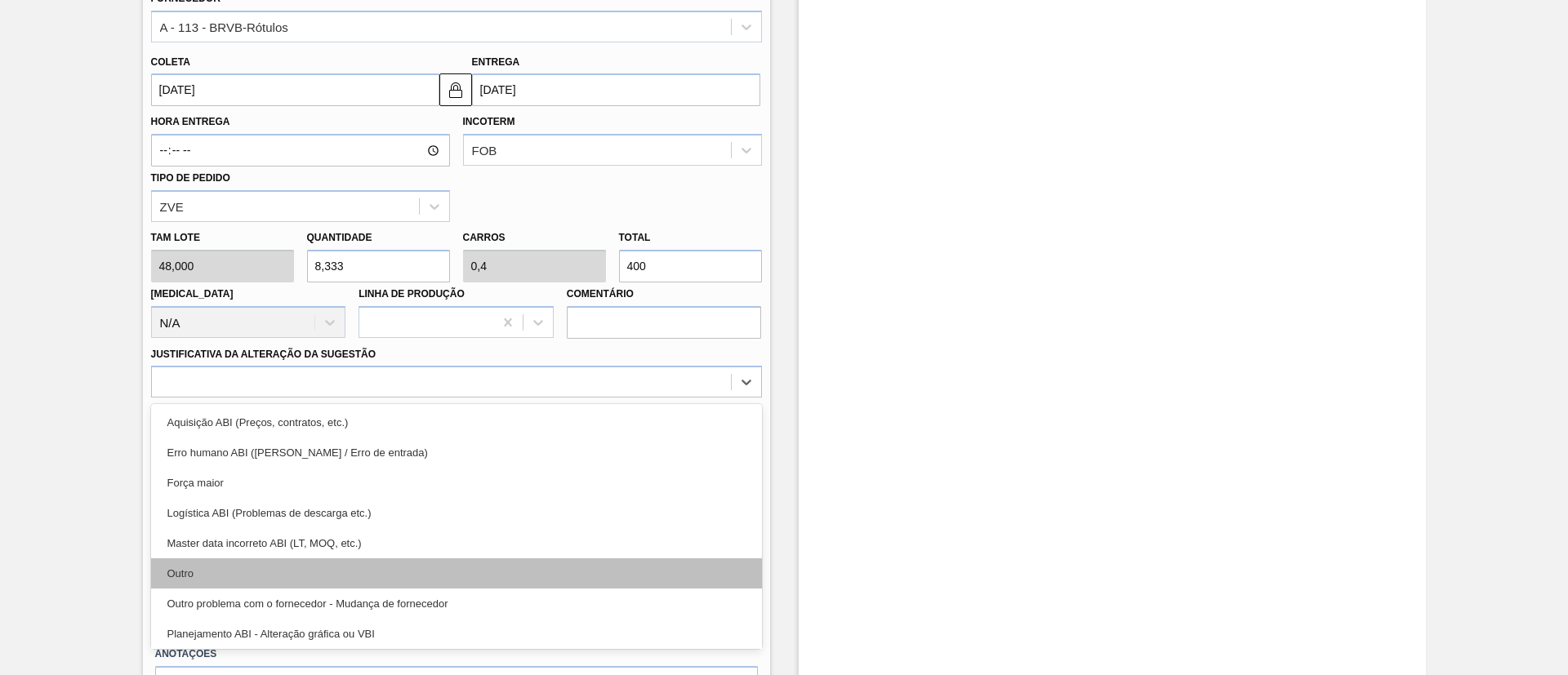
click at [403, 571] on div "Outro" at bounding box center [456, 573] width 611 height 30
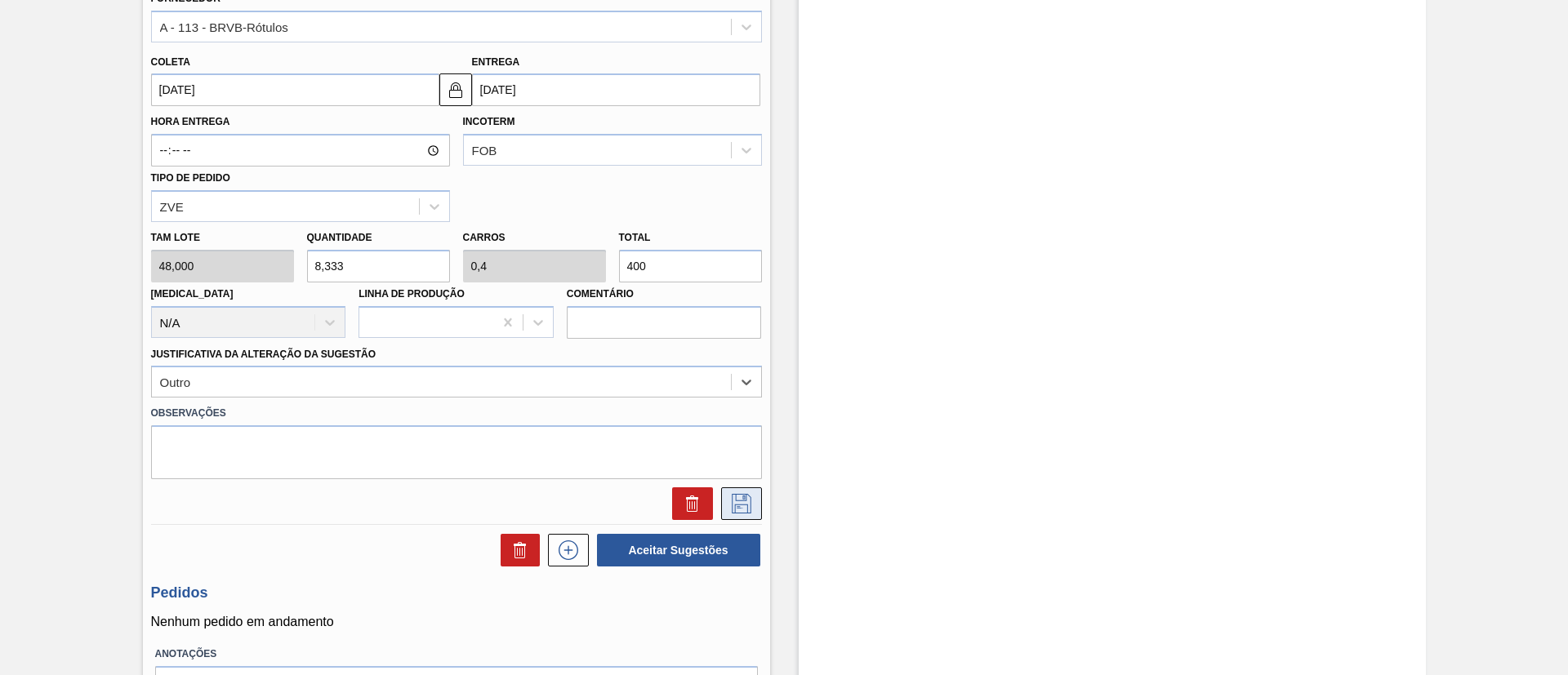
click at [743, 492] on button at bounding box center [741, 503] width 41 height 32
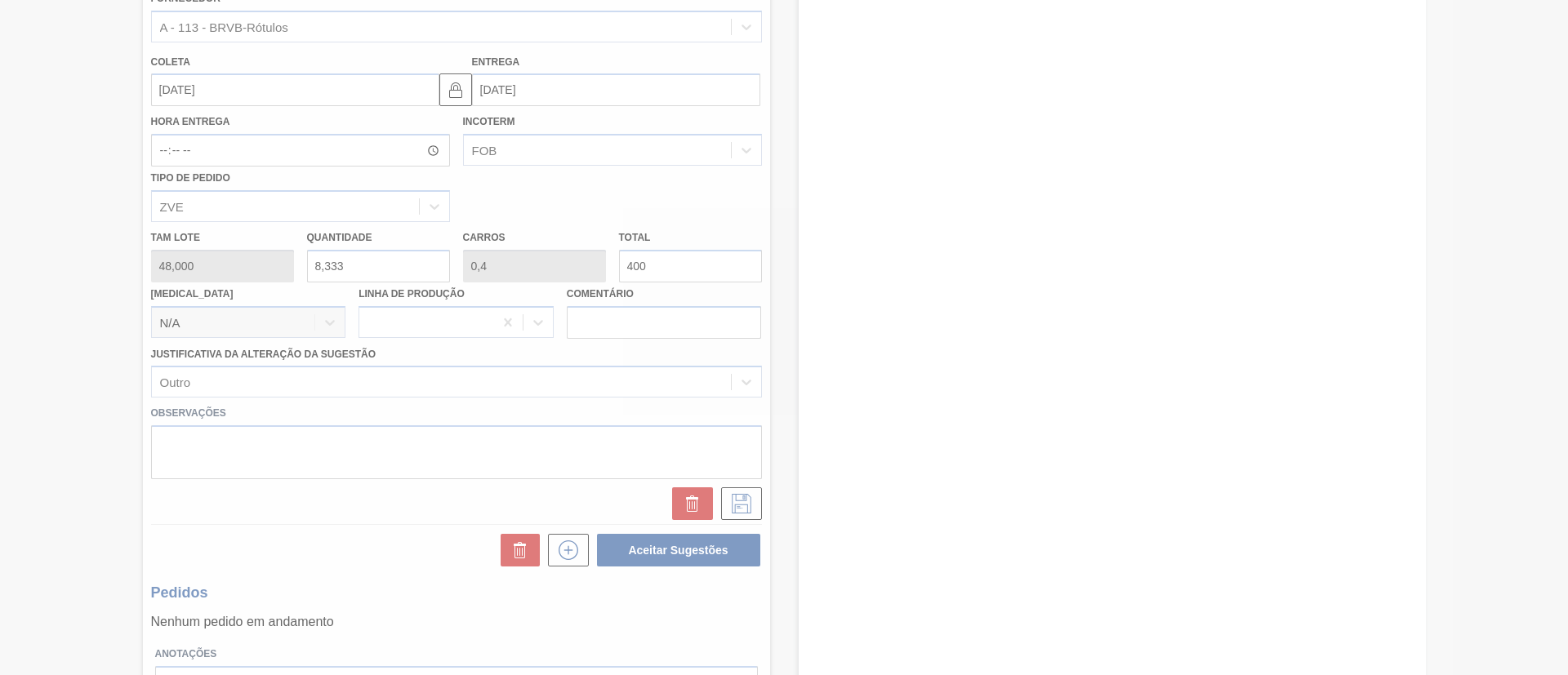
scroll to position [71, 0]
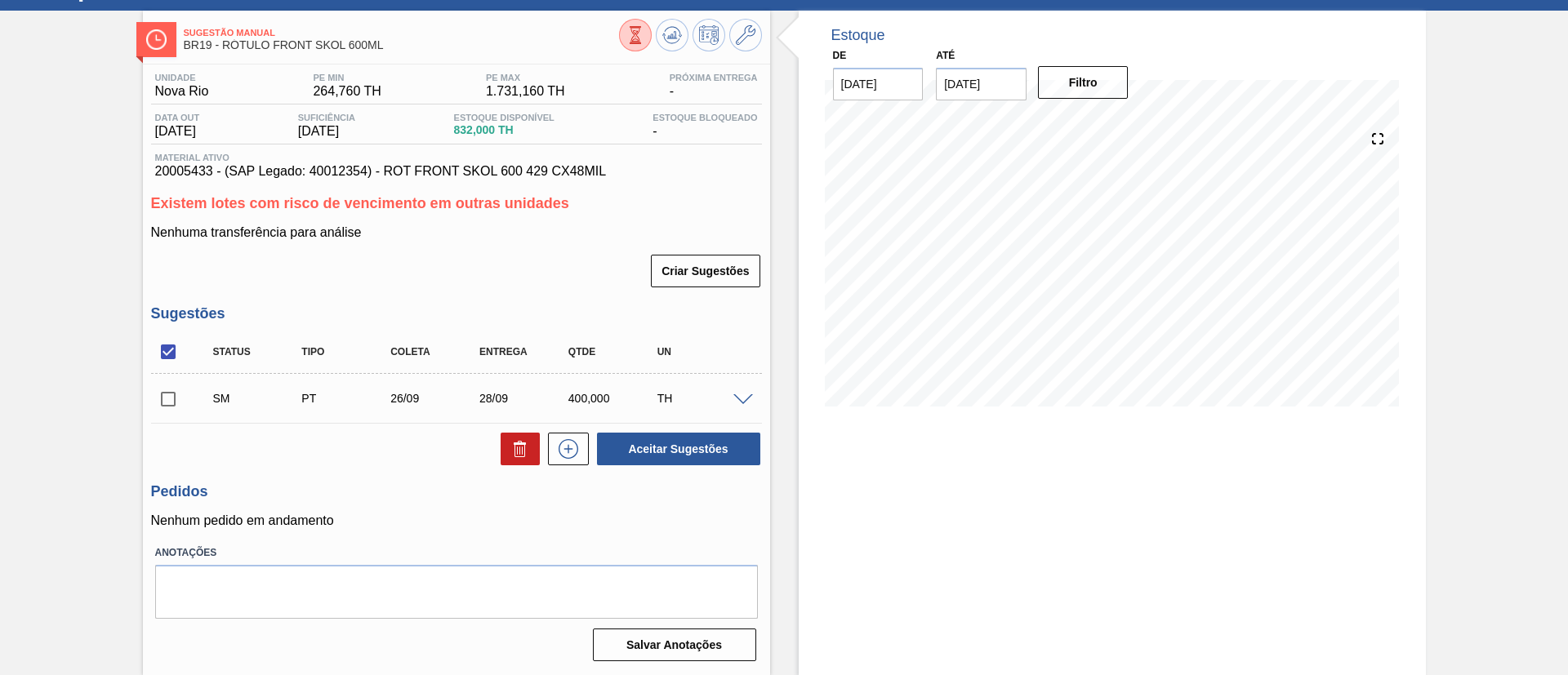
click at [166, 402] on input "checkbox" at bounding box center [167, 399] width 34 height 34
checkbox input "true"
click at [620, 446] on button "Aceitar Sugestões" at bounding box center [678, 449] width 163 height 32
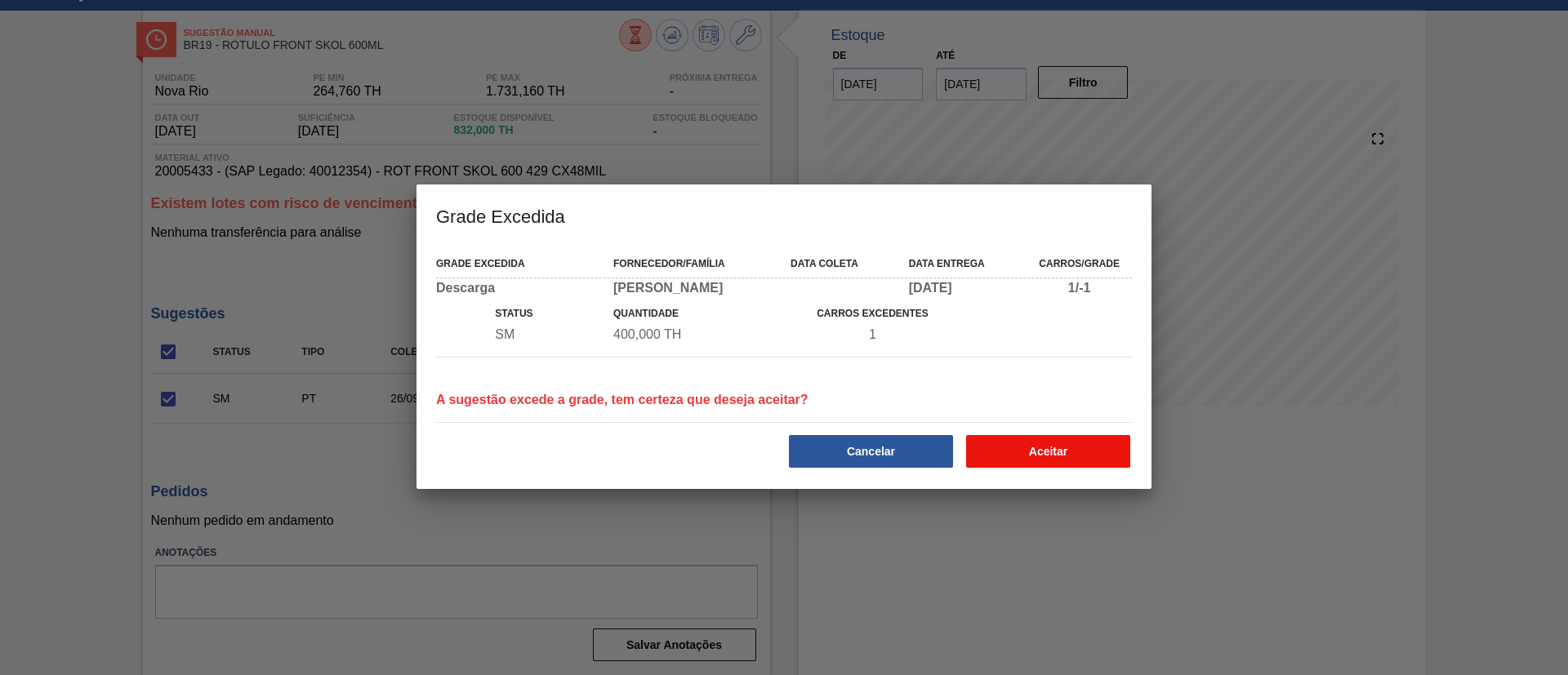
click at [1016, 449] on button "Aceitar" at bounding box center [1048, 451] width 164 height 32
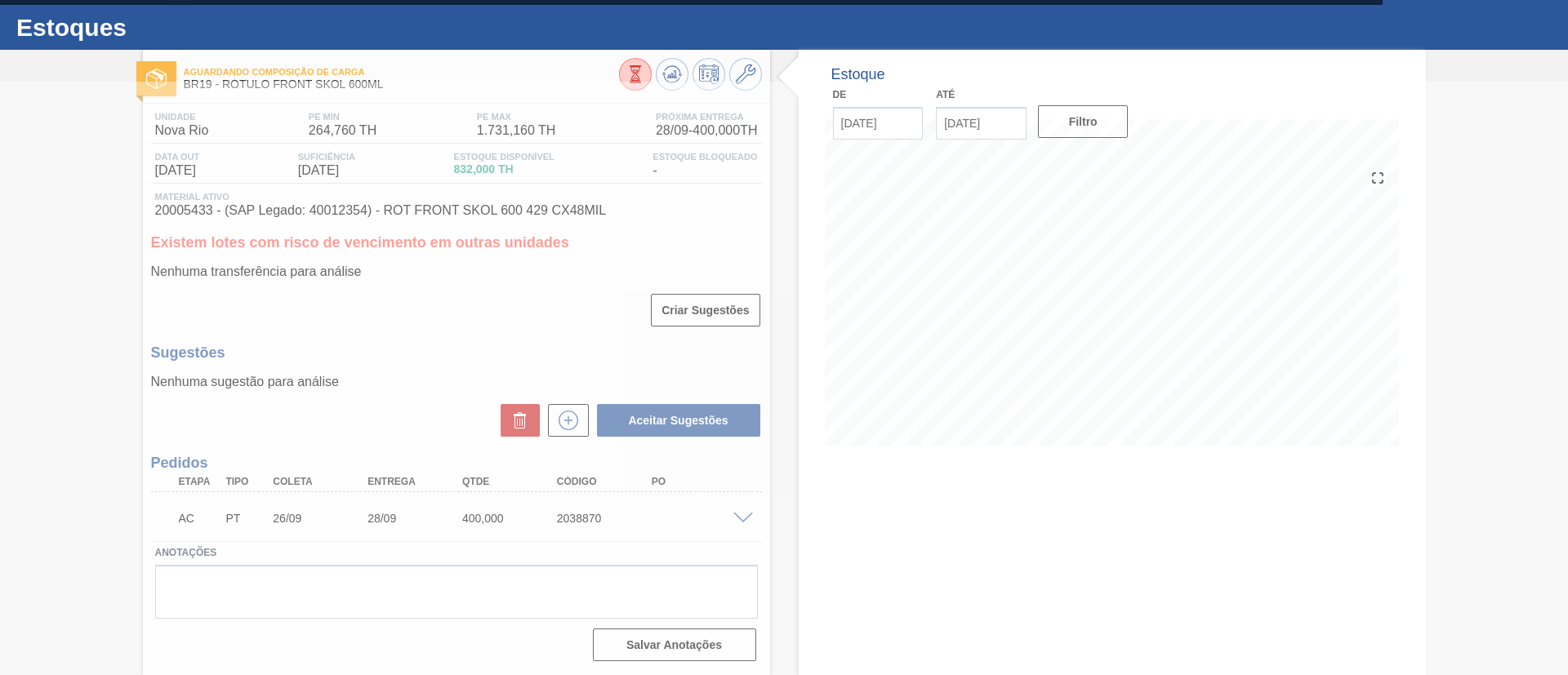
scroll to position [32, 0]
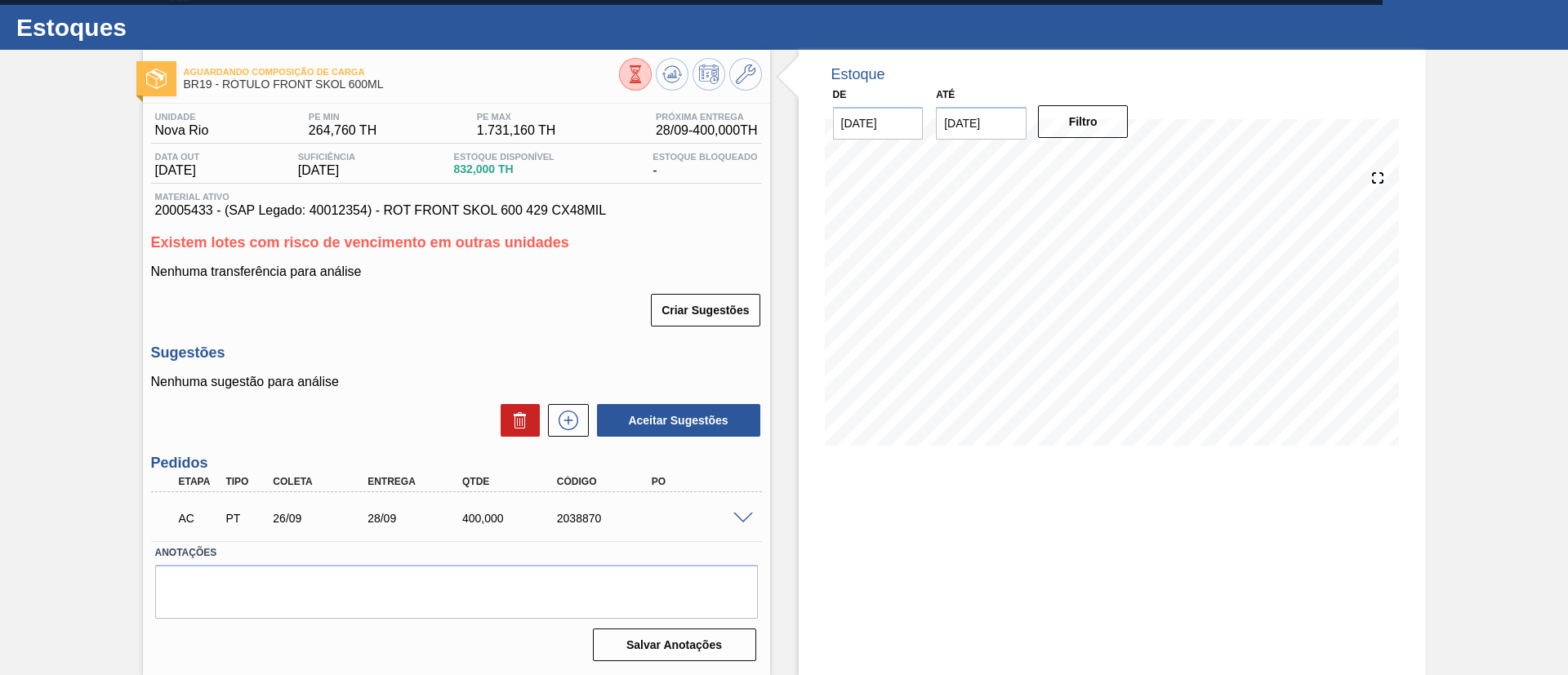
click at [739, 522] on span at bounding box center [743, 519] width 19 height 12
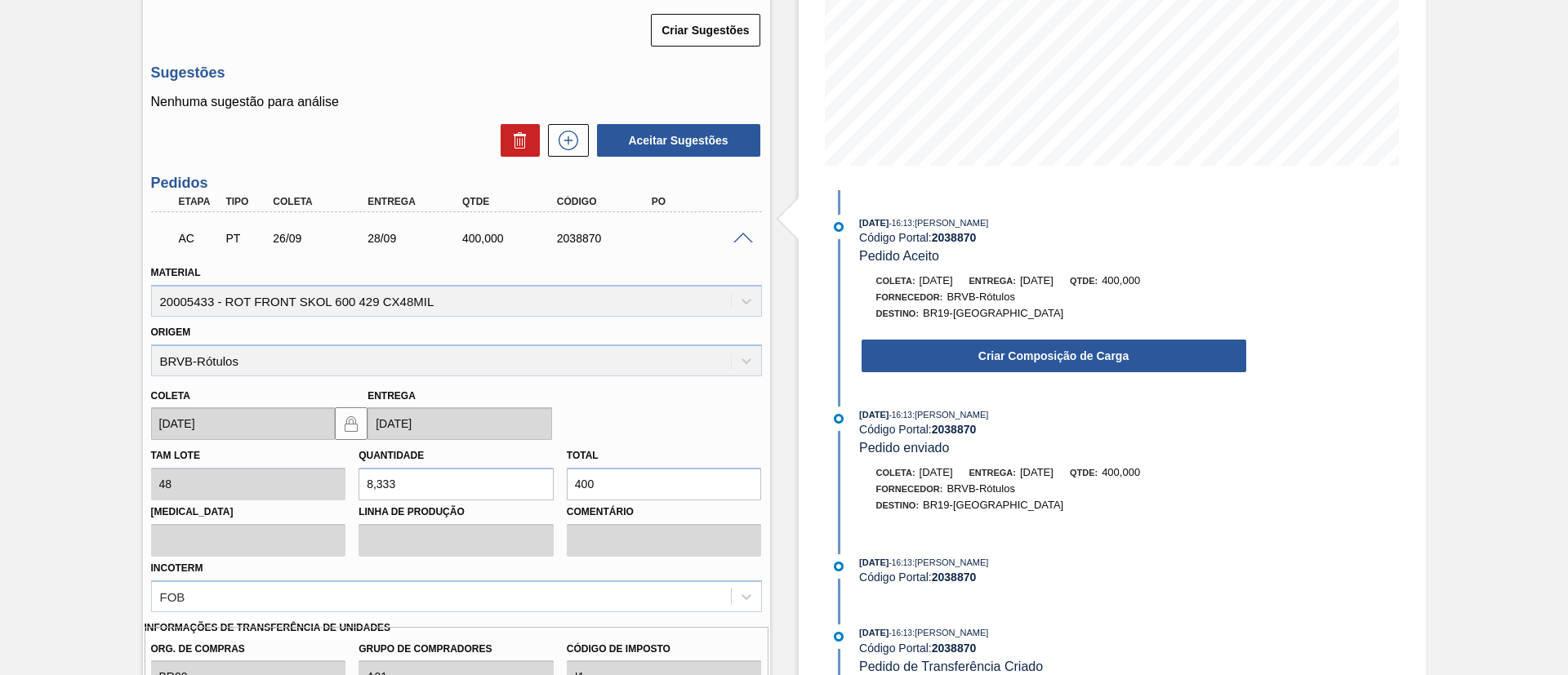
scroll to position [316, 0]
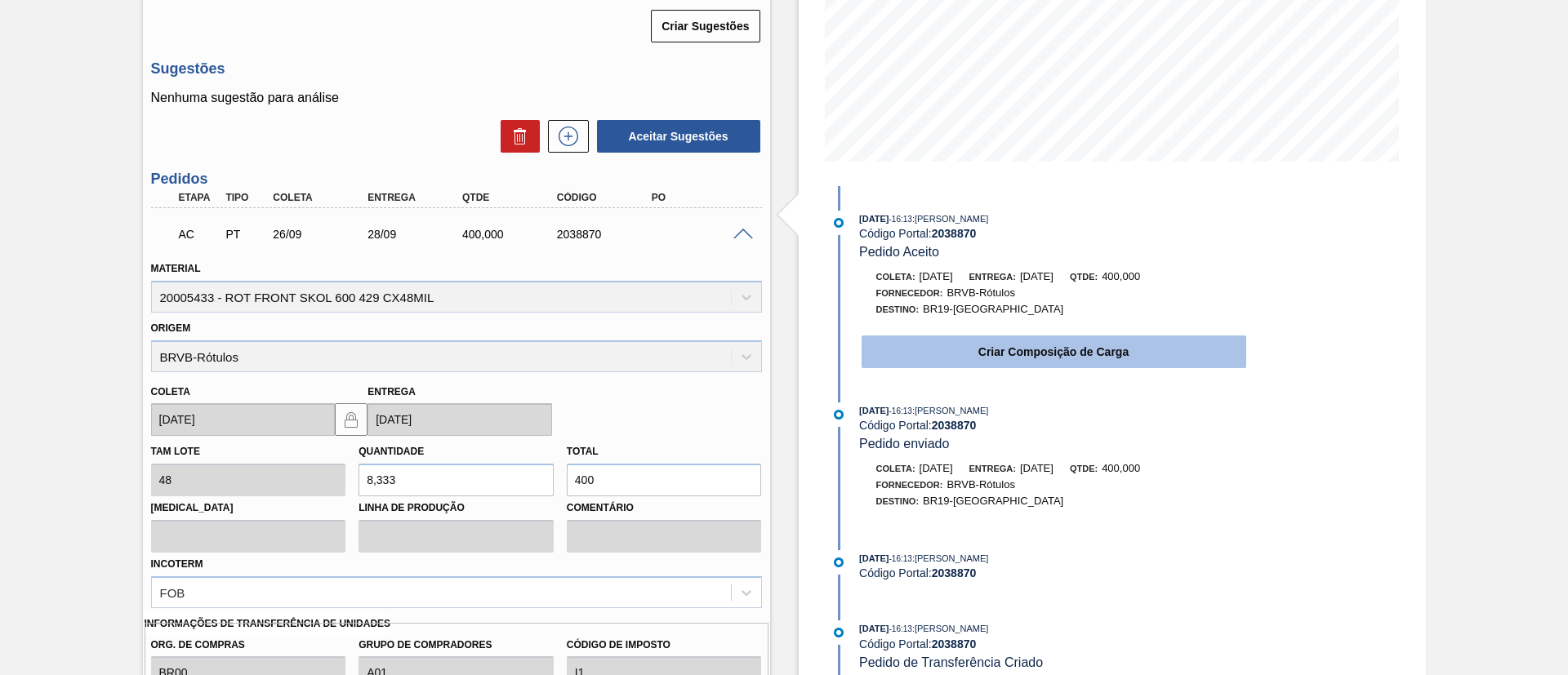
click at [933, 355] on button "Criar Composição de Carga" at bounding box center [1053, 351] width 384 height 32
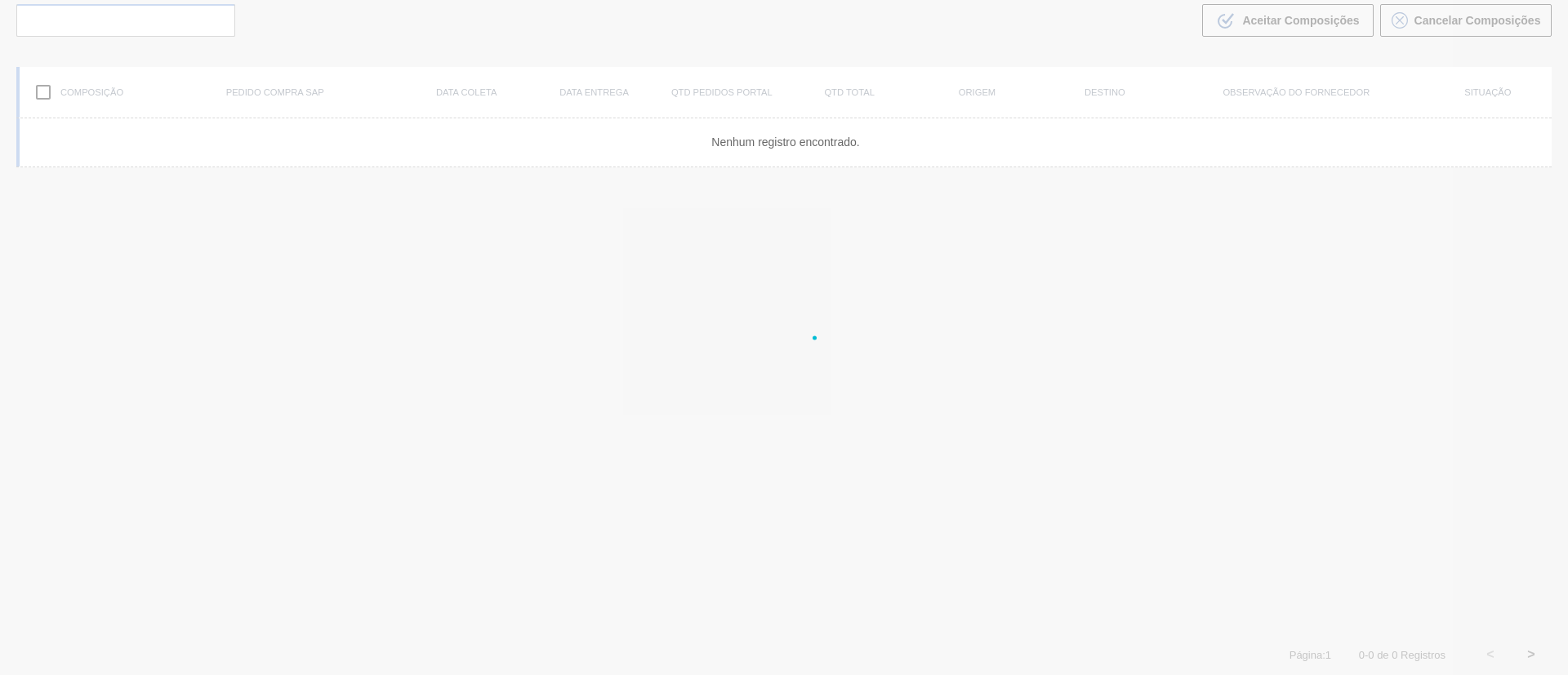
scroll to position [118, 0]
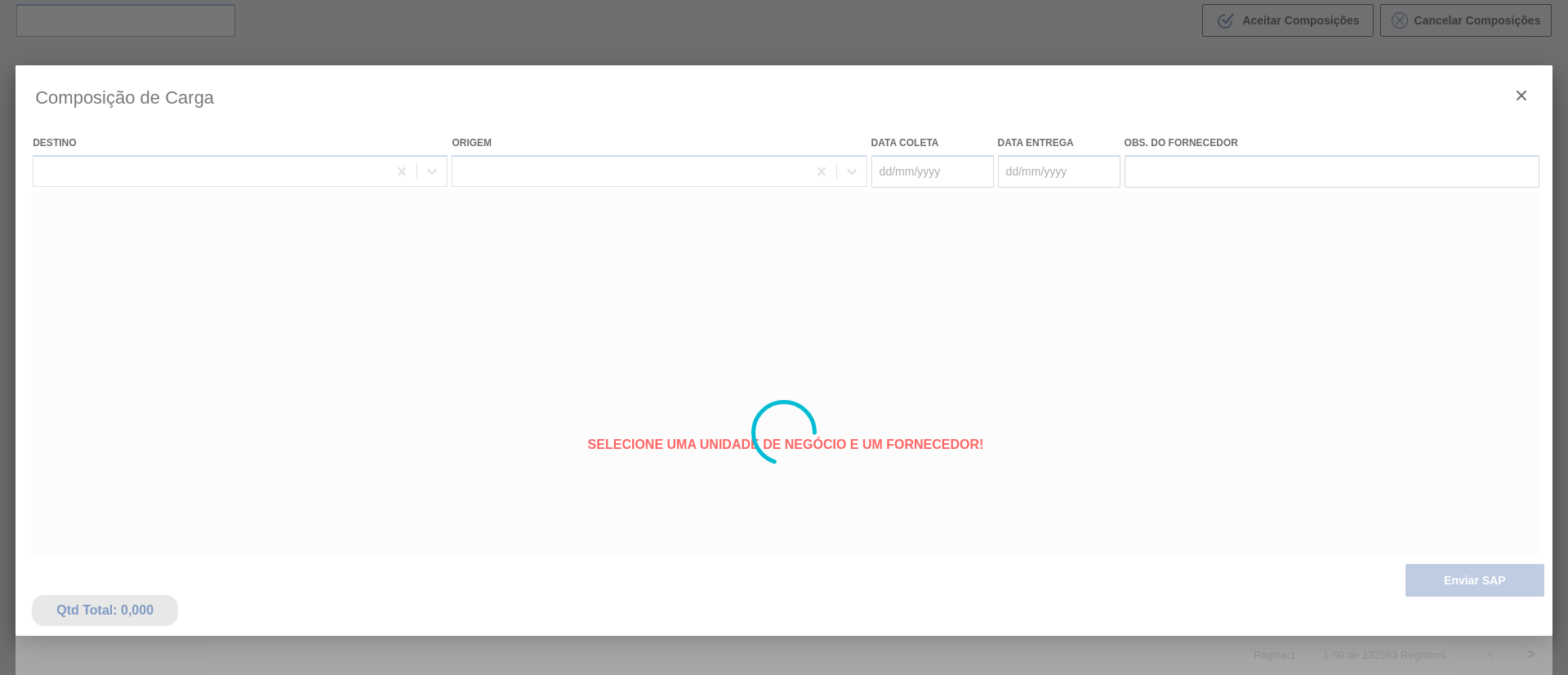
type coleta "[DATE]"
type entrega "[DATE]"
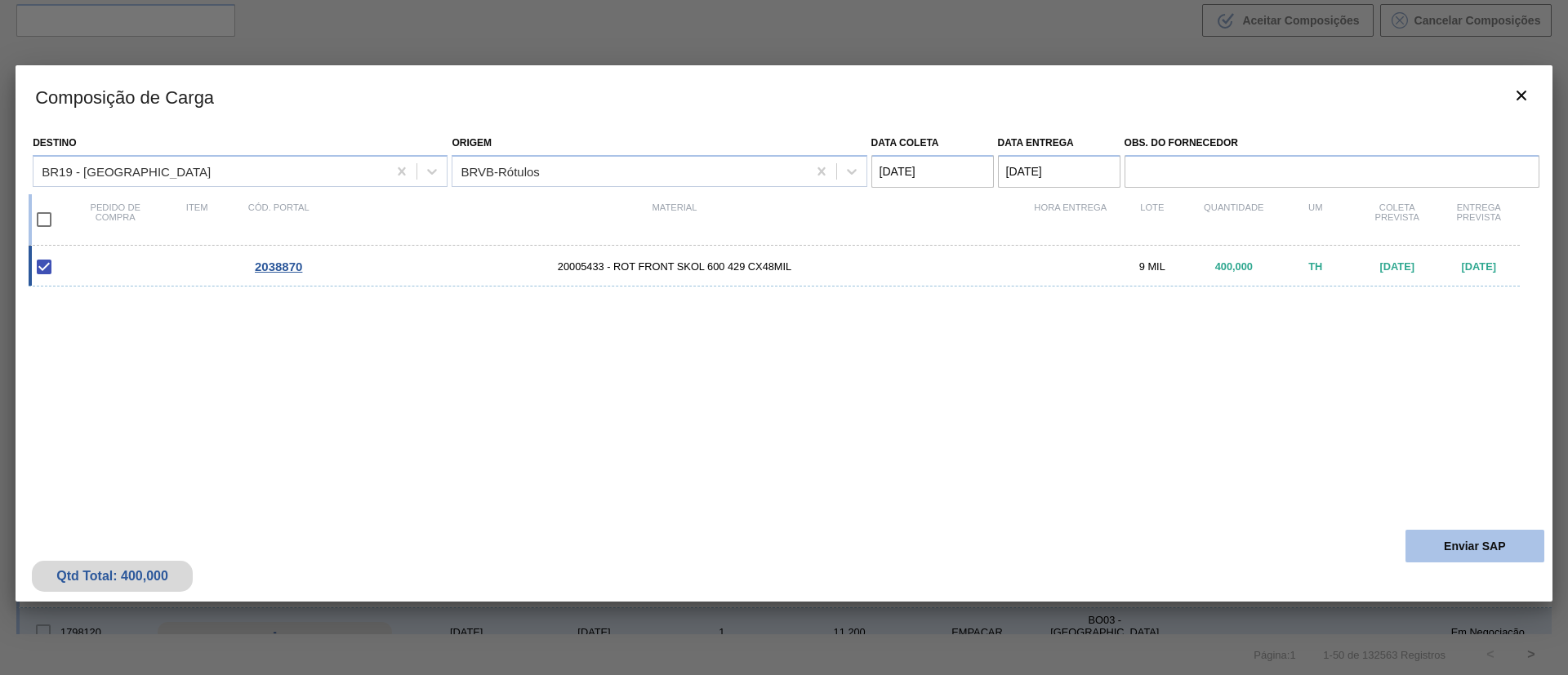
click at [1450, 541] on button "Enviar SAP" at bounding box center [1474, 545] width 139 height 32
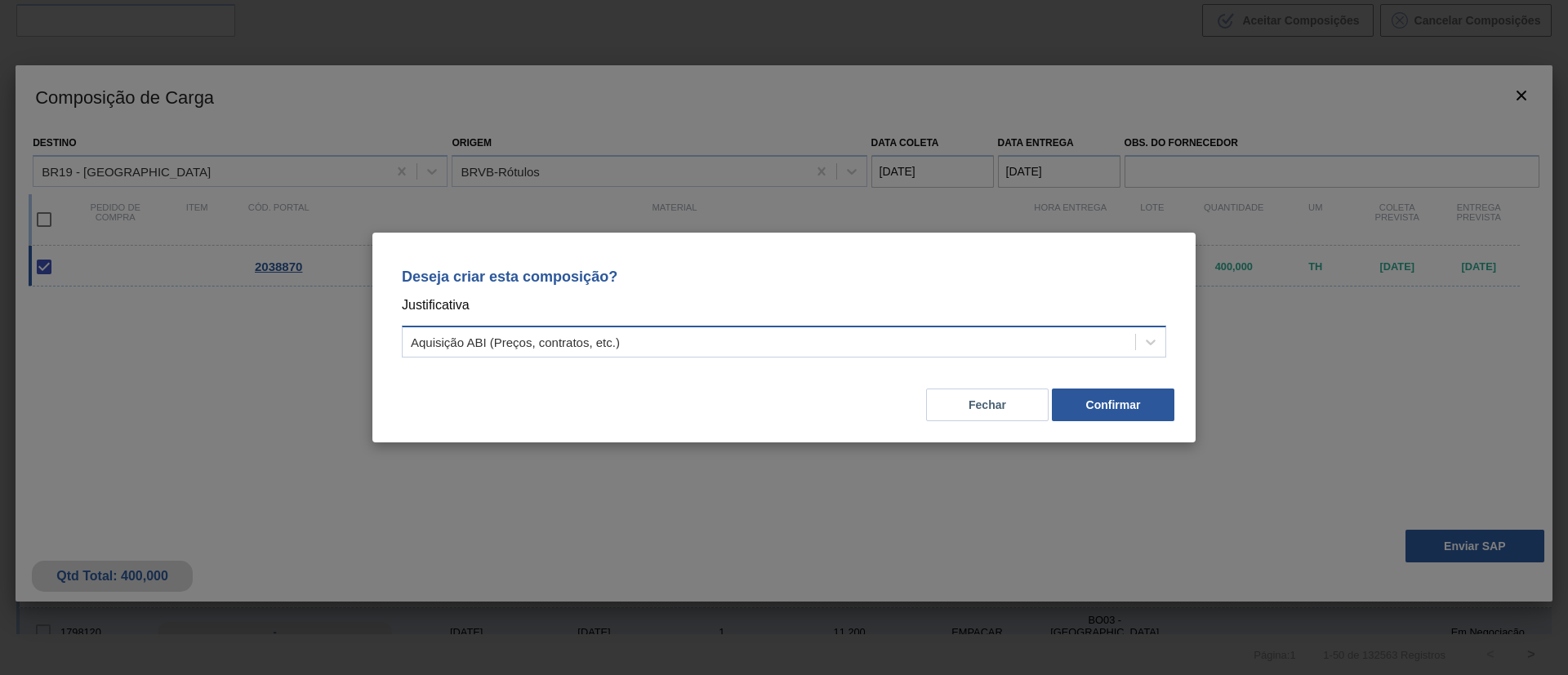
click at [578, 338] on div "Aquisição ABI (Preços, contratos, etc.)" at bounding box center [515, 342] width 209 height 14
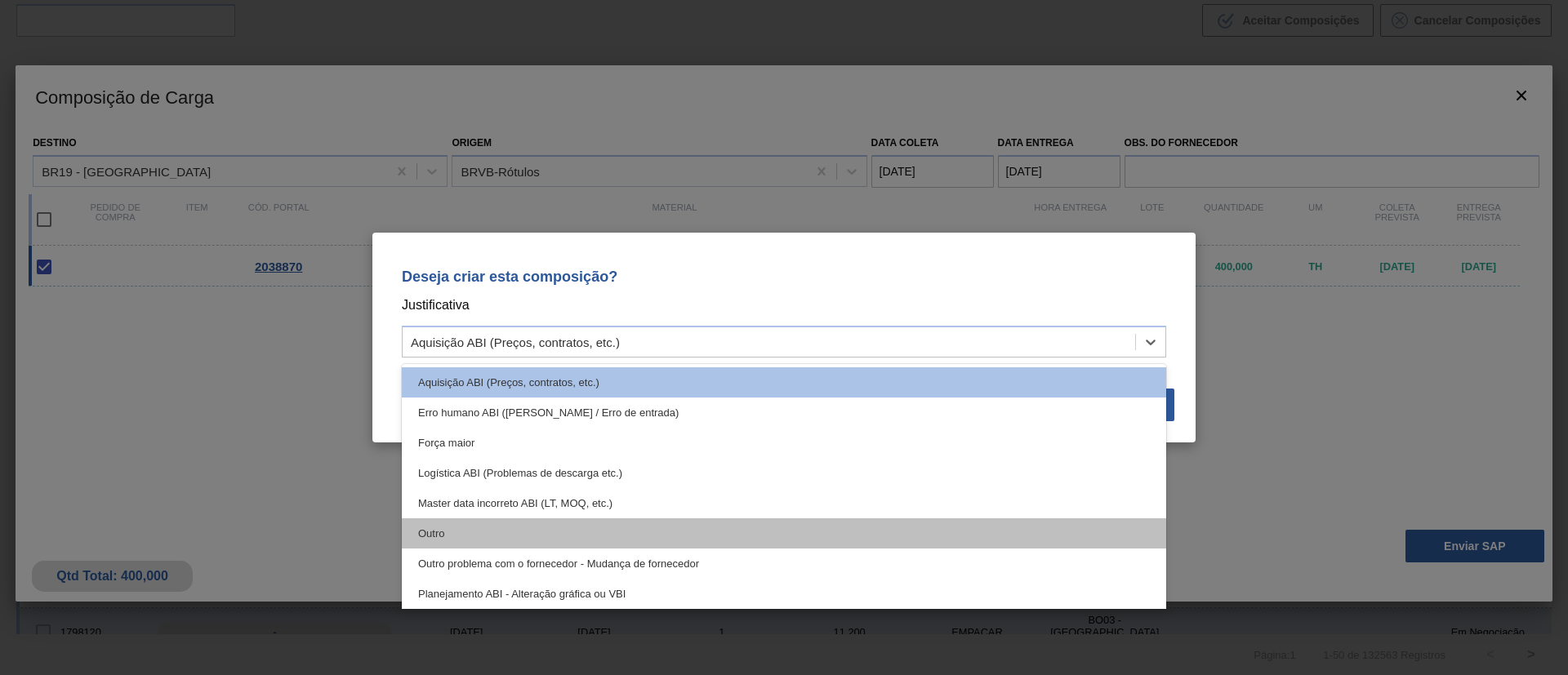
click at [547, 544] on div "Outro" at bounding box center [783, 533] width 764 height 30
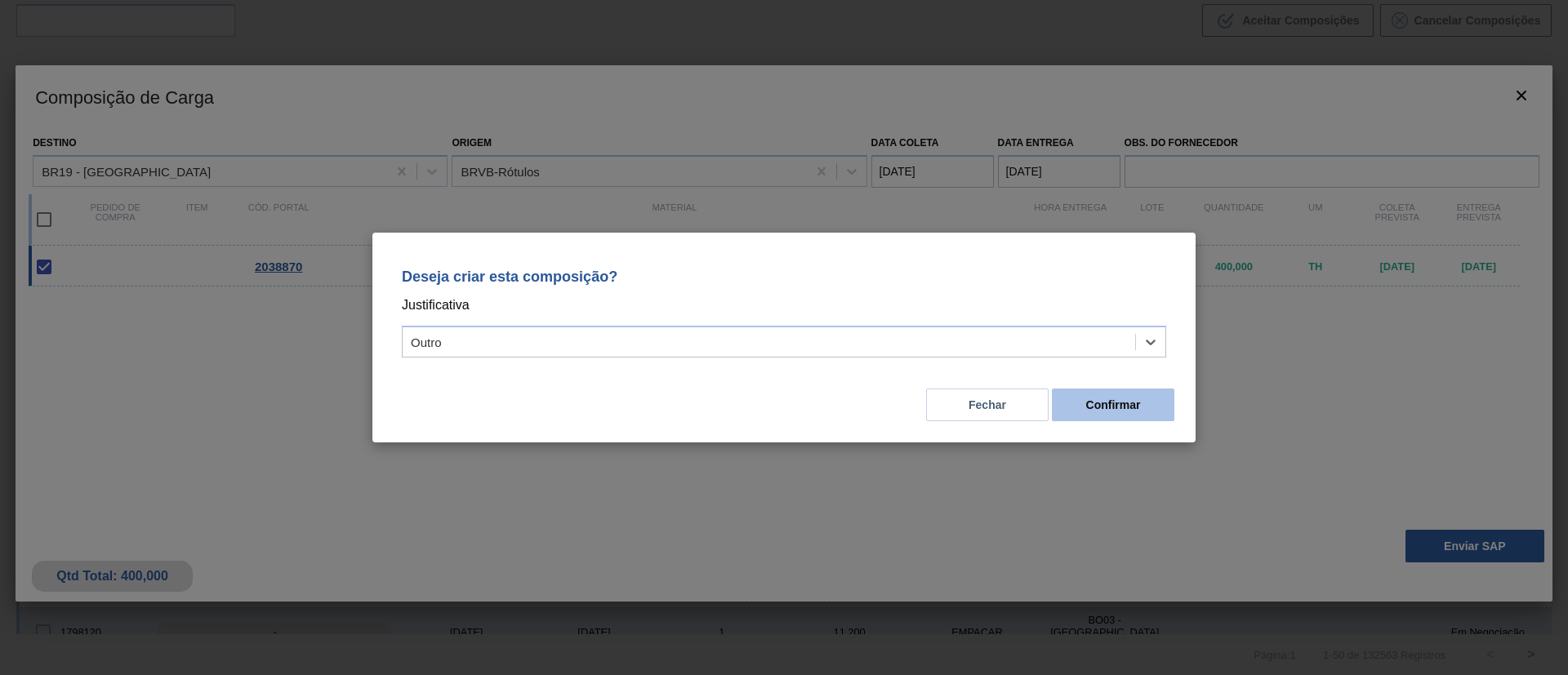
click at [1125, 403] on button "Confirmar" at bounding box center [1112, 404] width 123 height 32
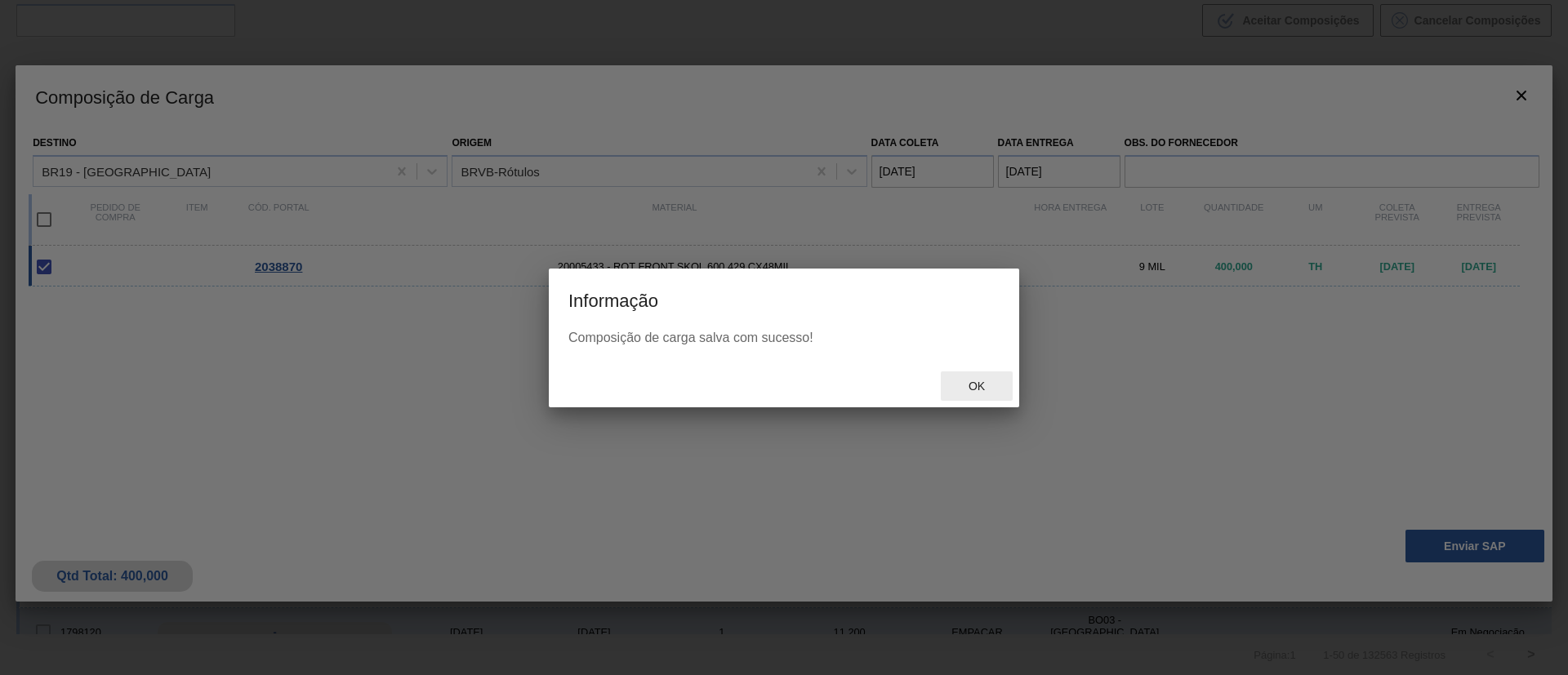
click at [975, 392] on span "Ok" at bounding box center [977, 386] width 43 height 13
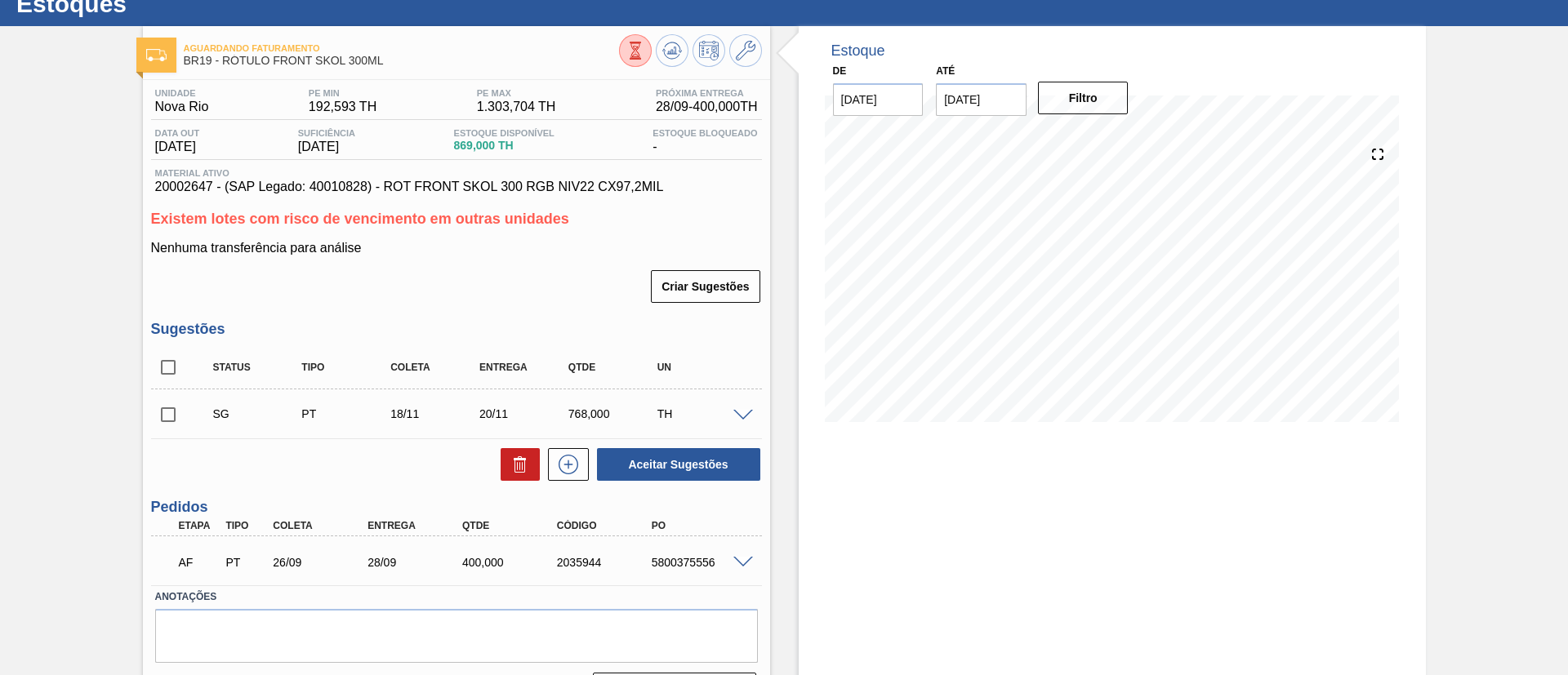
scroll to position [99, 0]
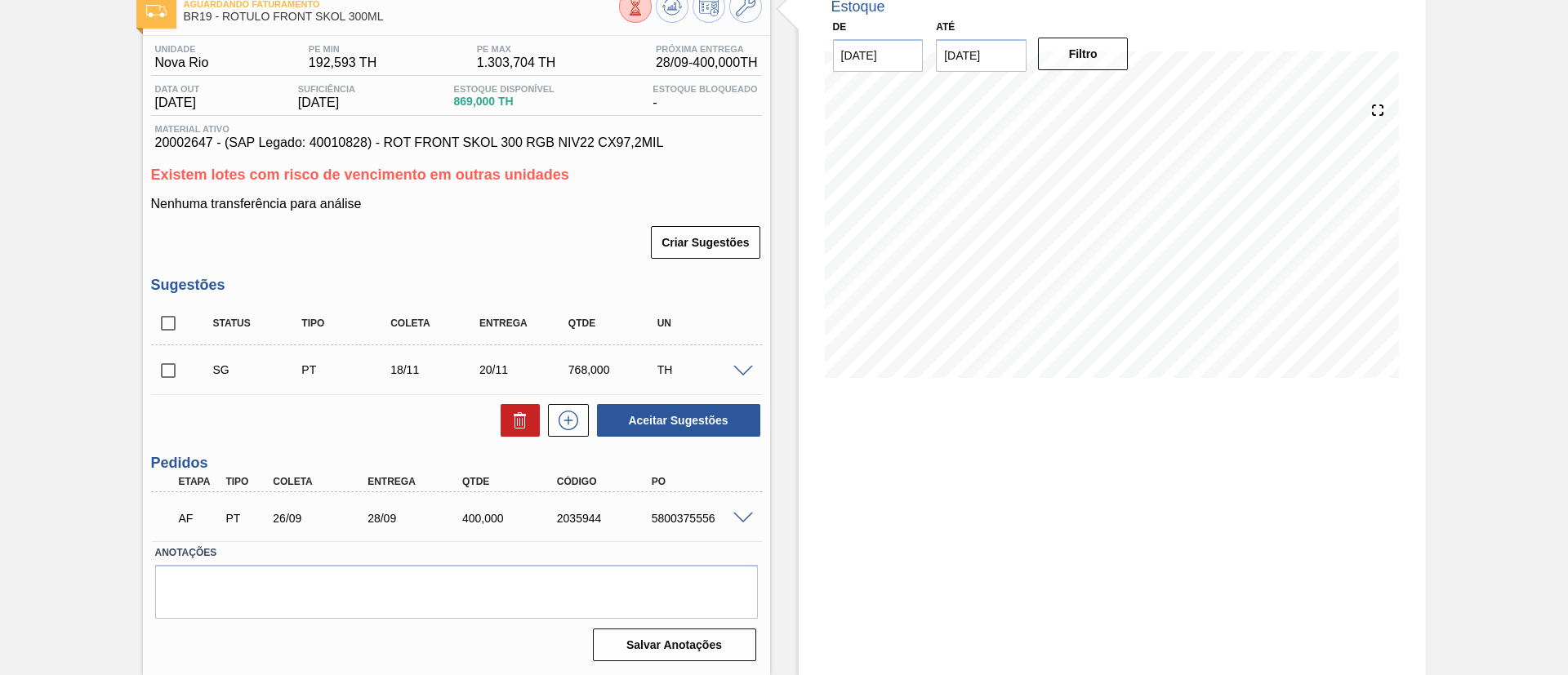
click at [743, 516] on span at bounding box center [743, 519] width 19 height 12
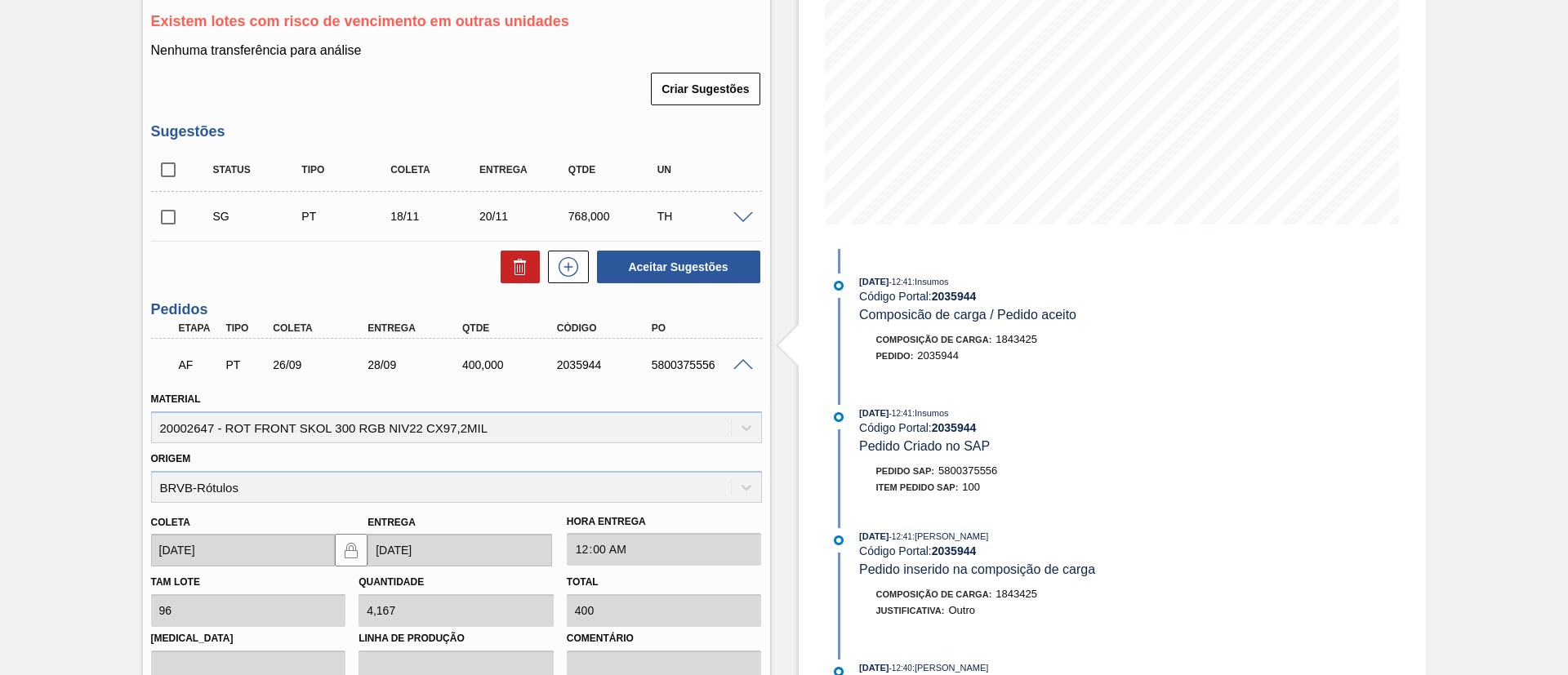
scroll to position [467, 0]
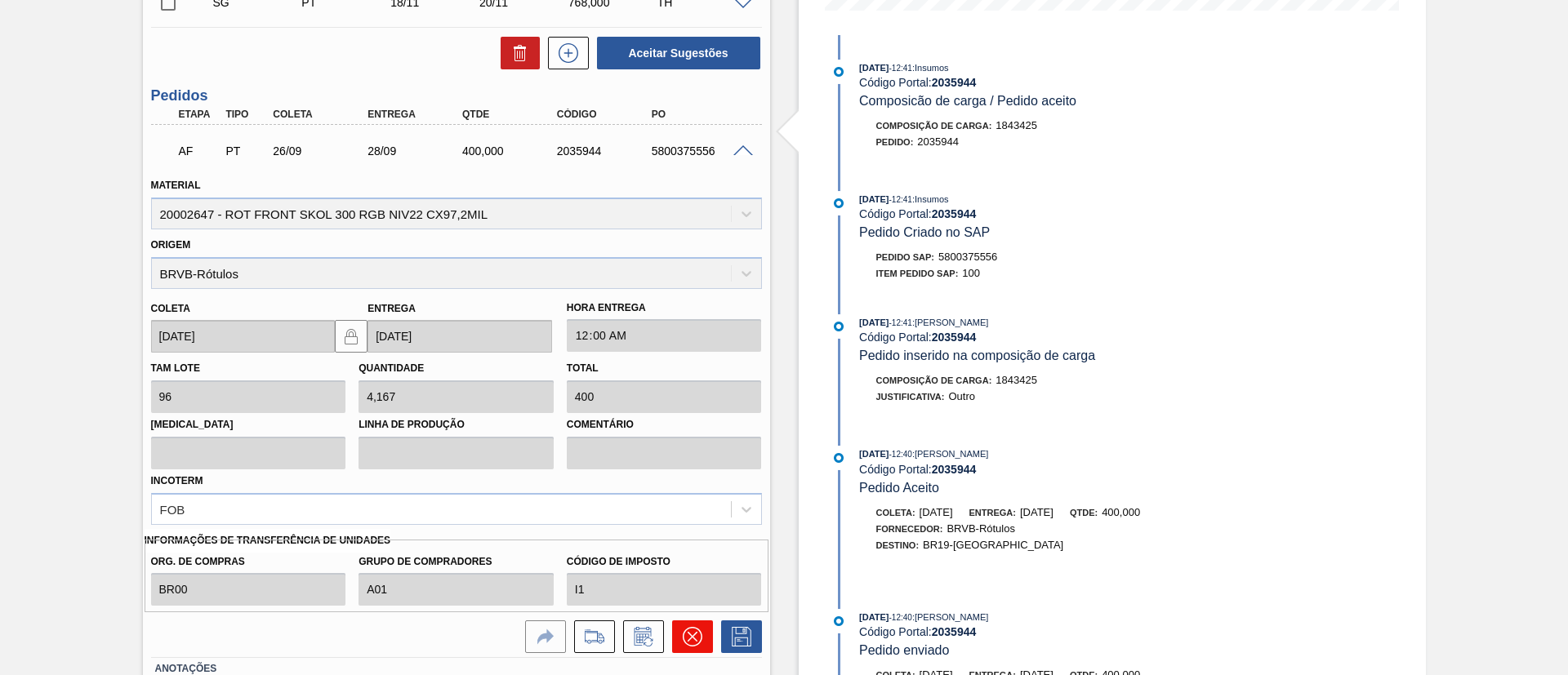
click at [697, 638] on icon at bounding box center [693, 637] width 19 height 19
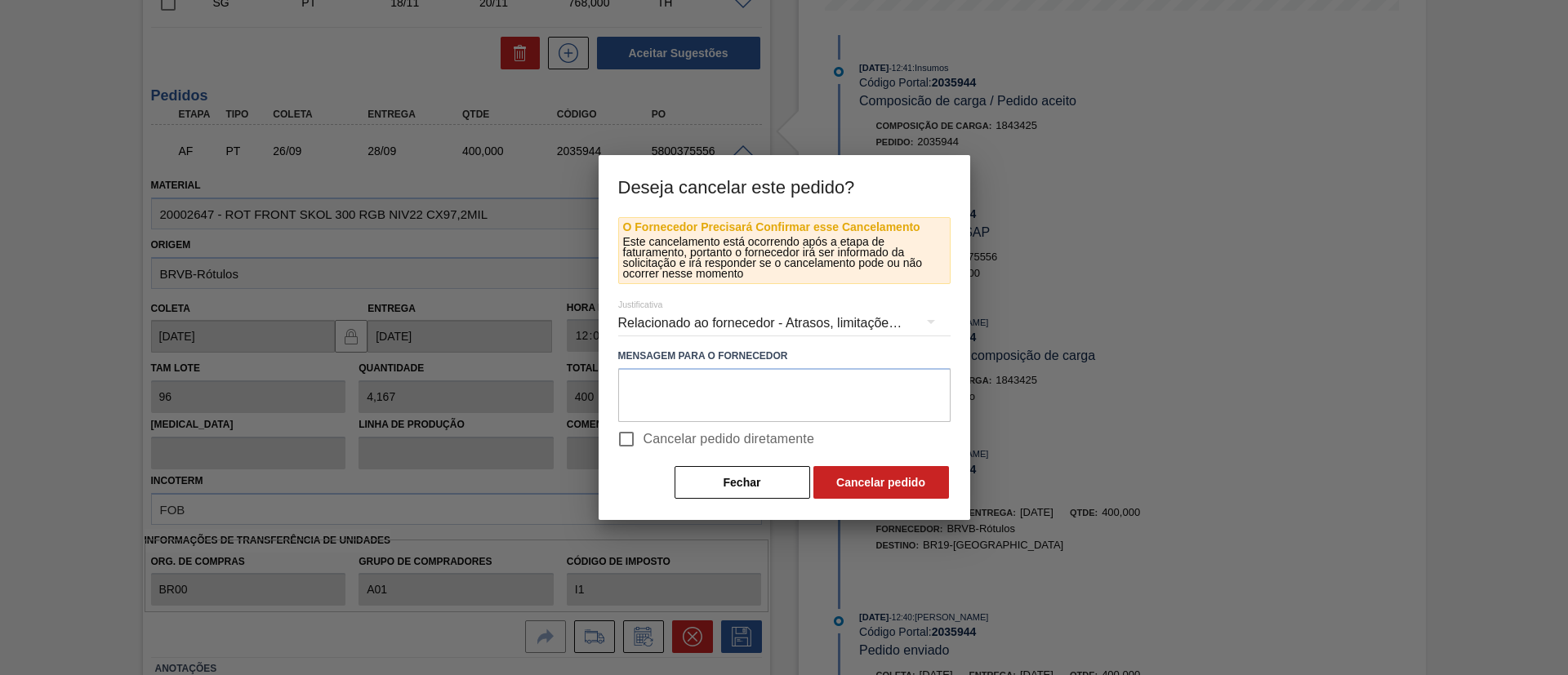
click at [728, 438] on span "Cancelar pedido diretamente" at bounding box center [729, 439] width 172 height 19
click at [644, 438] on input "Cancelar pedido diretamente" at bounding box center [625, 439] width 34 height 34
checkbox input "true"
click at [872, 476] on button "Cancelar pedido" at bounding box center [882, 482] width 136 height 32
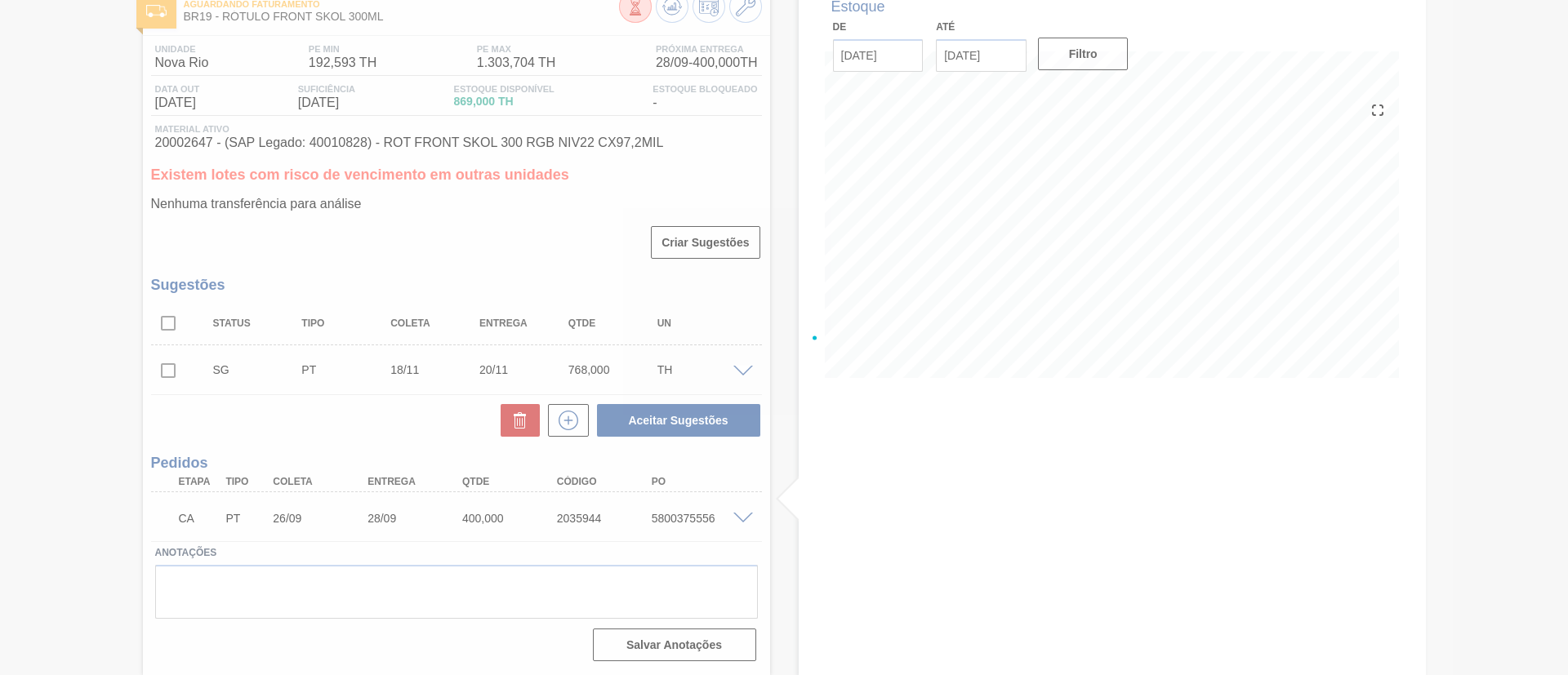
scroll to position [99, 0]
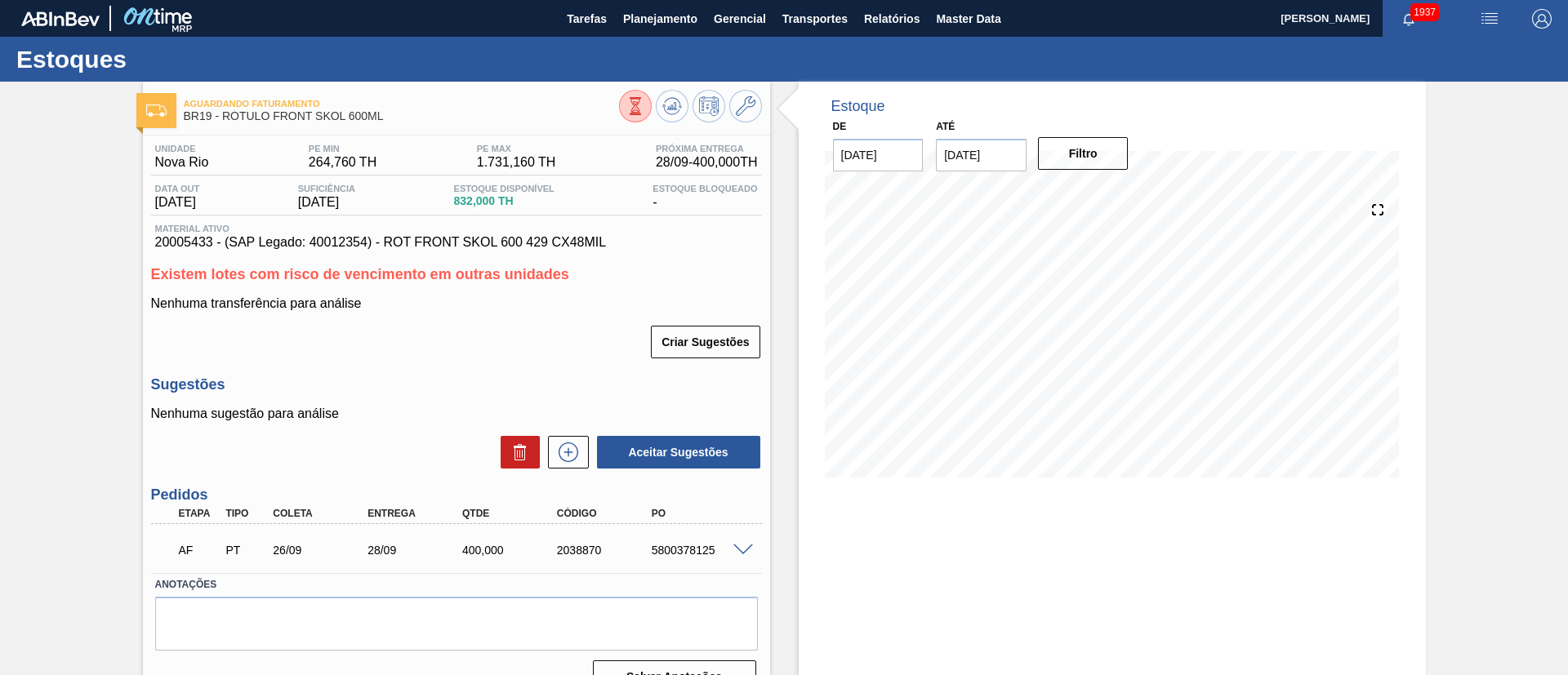
click at [696, 551] on div "5800378125" at bounding box center [700, 550] width 106 height 13
copy div "5800378125"
